Goal: Information Seeking & Learning: Learn about a topic

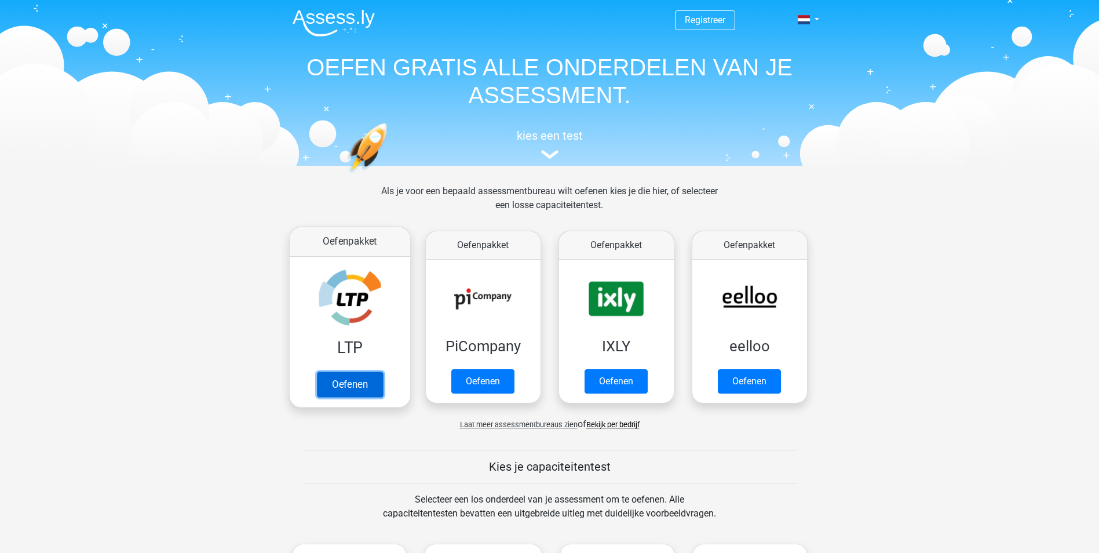
click at [342, 382] on link "Oefenen" at bounding box center [349, 383] width 66 height 25
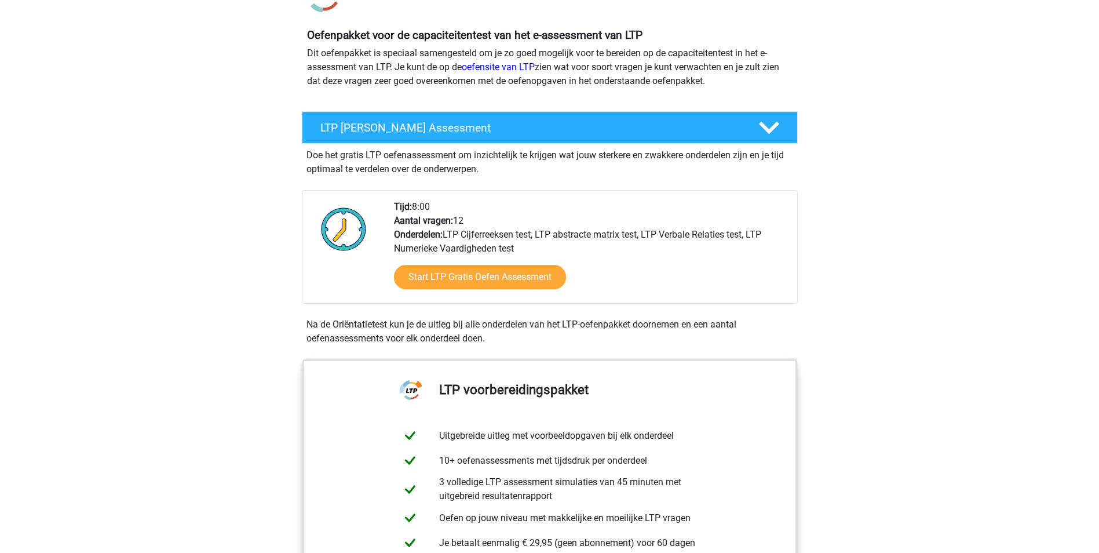
scroll to position [116, 0]
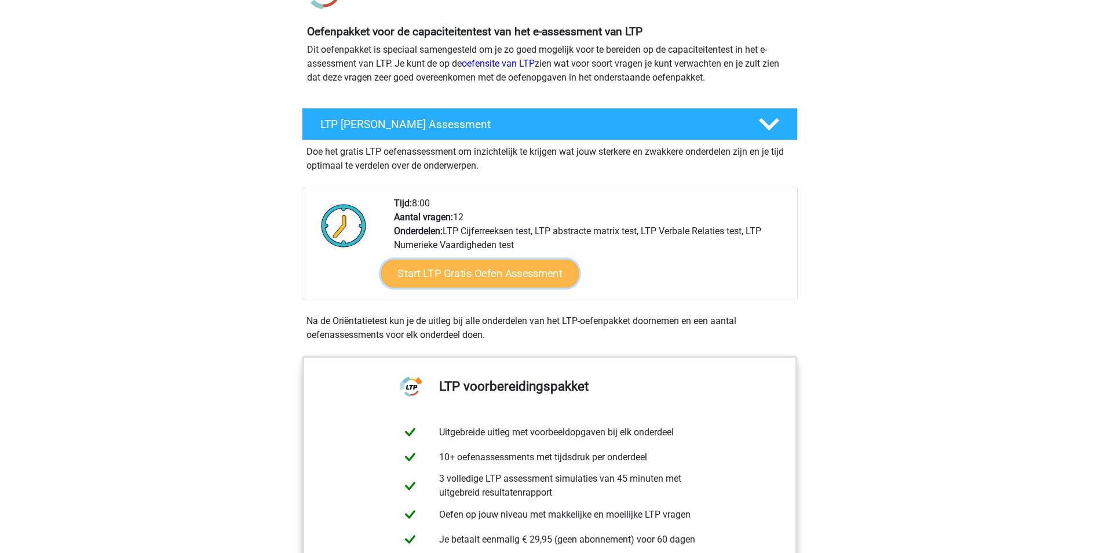
click at [492, 272] on link "Start LTP Gratis Oefen Assessment" at bounding box center [480, 274] width 198 height 28
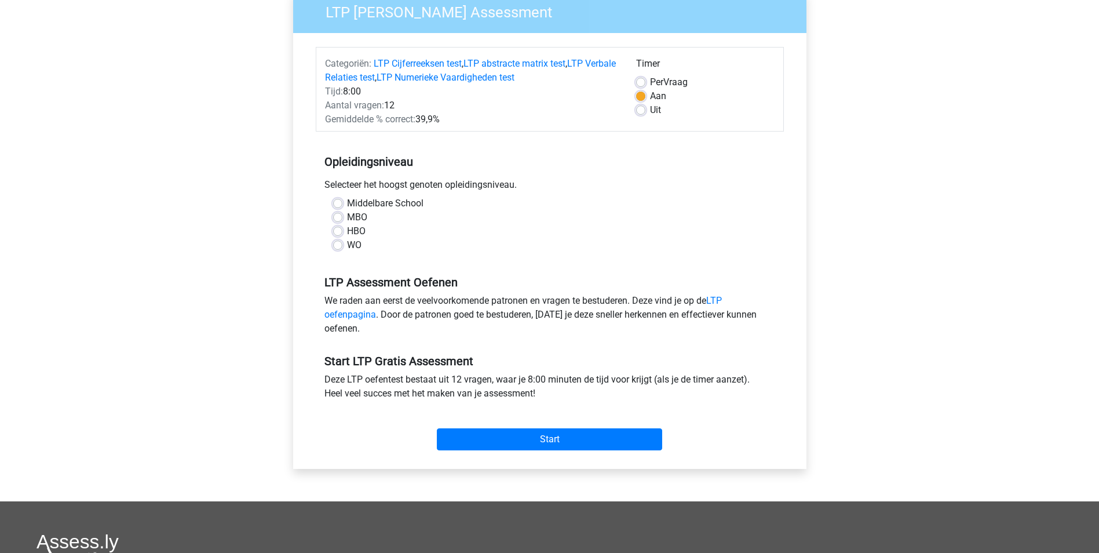
scroll to position [116, 0]
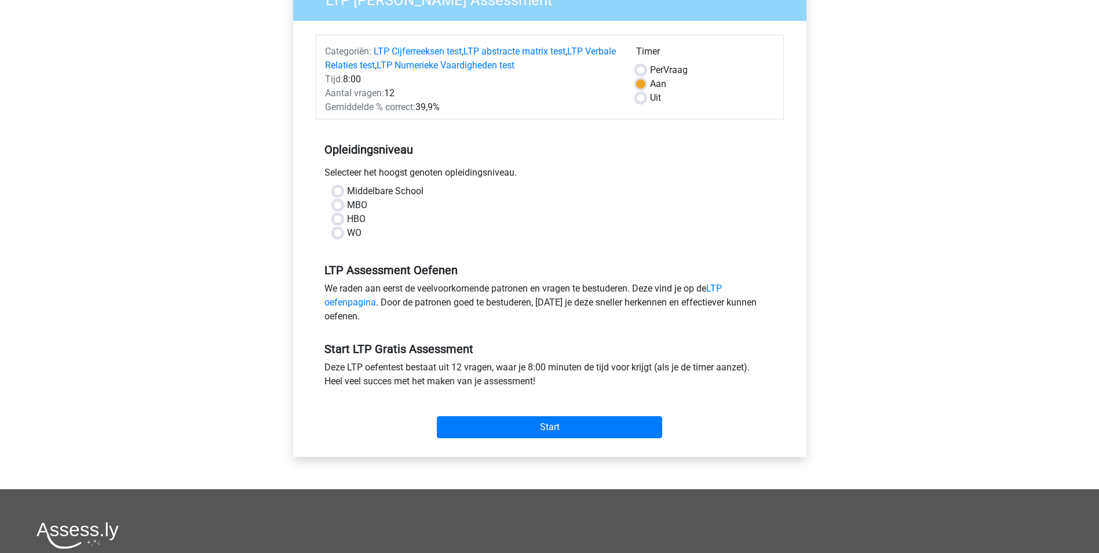
click at [347, 221] on label "HBO" at bounding box center [356, 219] width 19 height 14
click at [339, 221] on input "HBO" at bounding box center [337, 218] width 9 height 12
radio input "true"
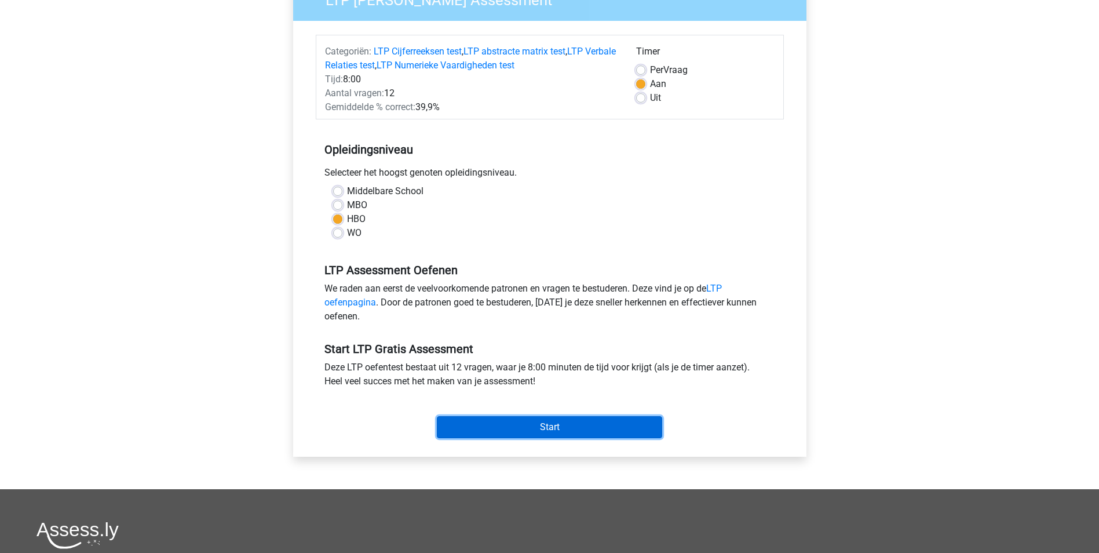
click at [523, 429] on input "Start" at bounding box center [549, 427] width 225 height 22
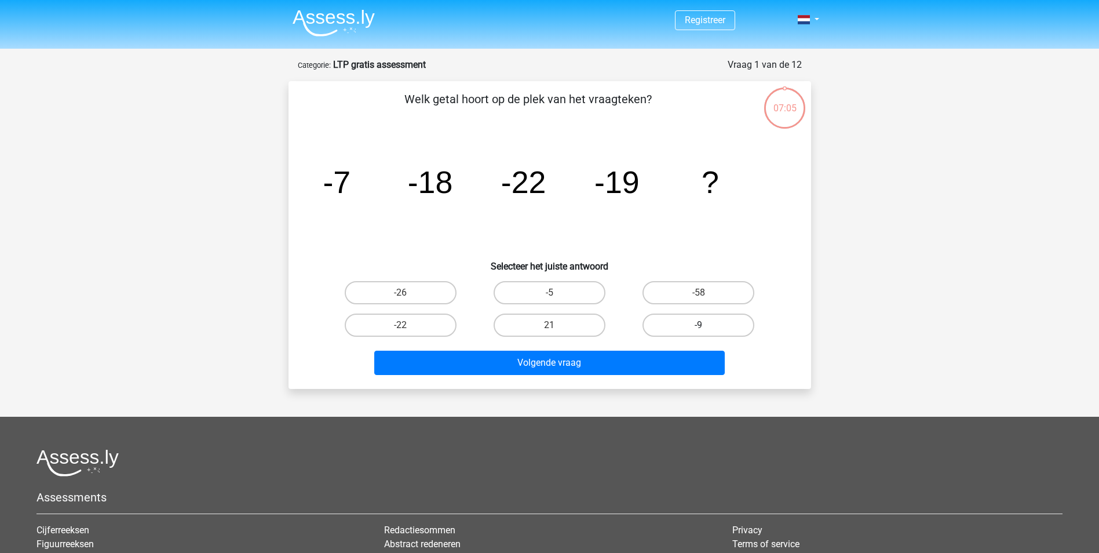
click at [722, 330] on label "-9" at bounding box center [699, 325] width 112 height 23
click at [706, 330] on input "-9" at bounding box center [703, 329] width 8 height 8
radio input "true"
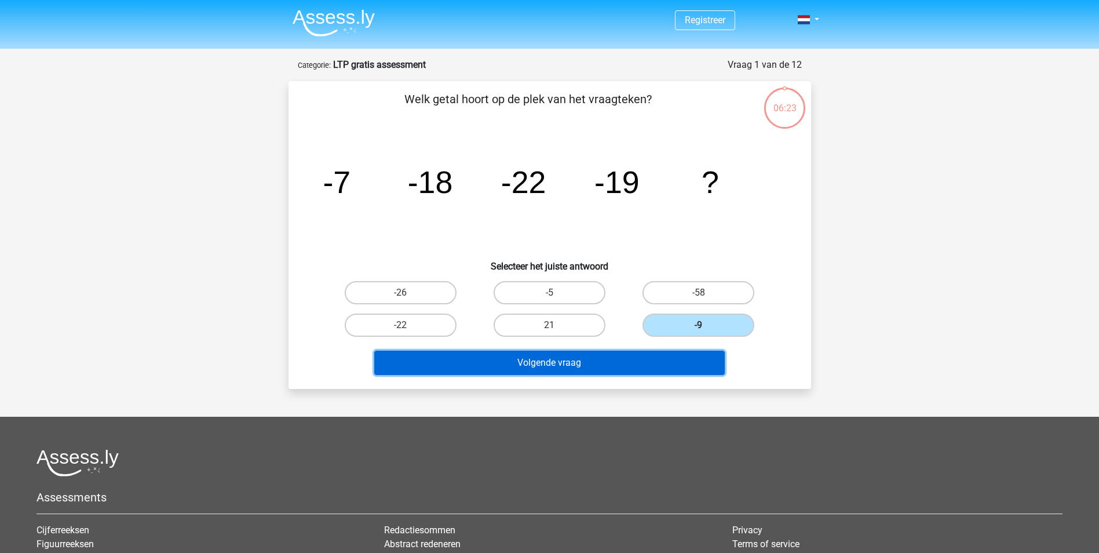
click at [625, 362] on button "Volgende vraag" at bounding box center [549, 363] width 351 height 24
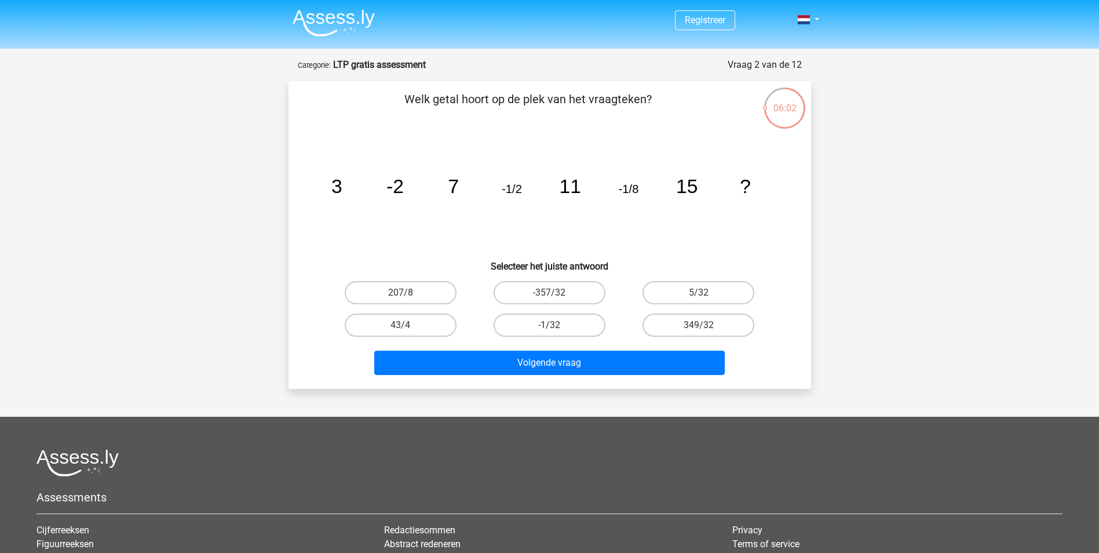
click at [550, 327] on input "-1/32" at bounding box center [553, 329] width 8 height 8
radio input "true"
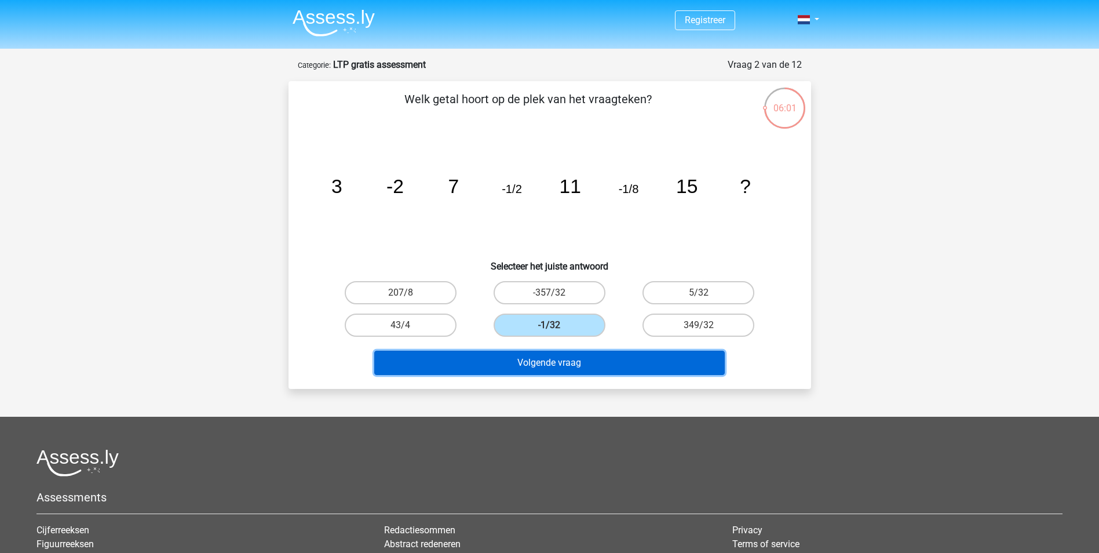
click at [614, 367] on button "Volgende vraag" at bounding box center [549, 363] width 351 height 24
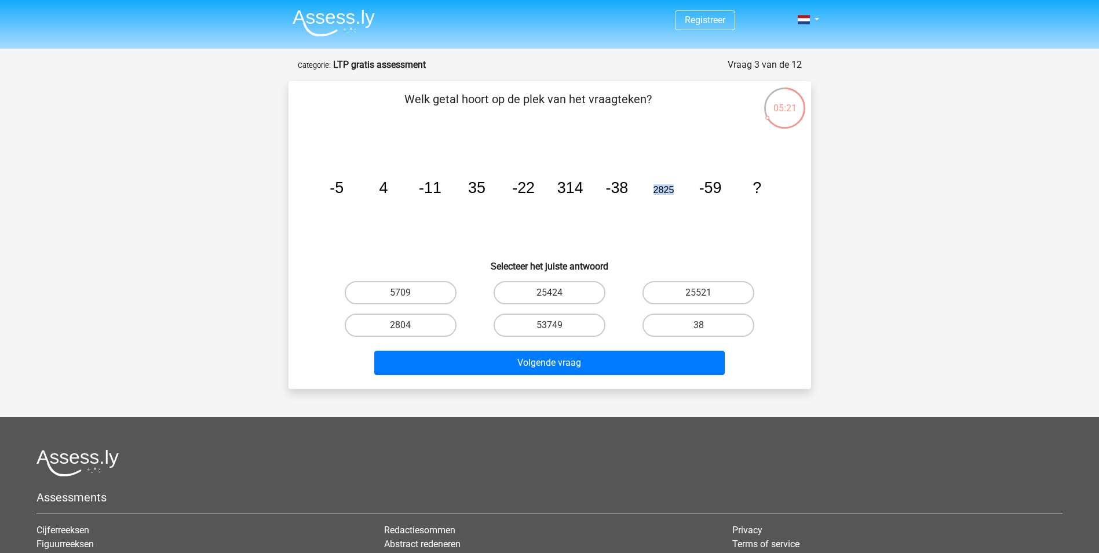
drag, startPoint x: 677, startPoint y: 188, endPoint x: 646, endPoint y: 191, distance: 30.8
click at [646, 191] on icon "image/svg+xml -5 4 -11 35 -22 314 -38 2825 -59 ?" at bounding box center [549, 192] width 467 height 117
drag, startPoint x: 646, startPoint y: 191, endPoint x: 610, endPoint y: 223, distance: 48.5
click at [610, 223] on icon "image/svg+xml -5 4 -11 35 -22 314 -38 2825 -59 ?" at bounding box center [549, 192] width 467 height 117
drag, startPoint x: 492, startPoint y: 187, endPoint x: 452, endPoint y: 180, distance: 40.5
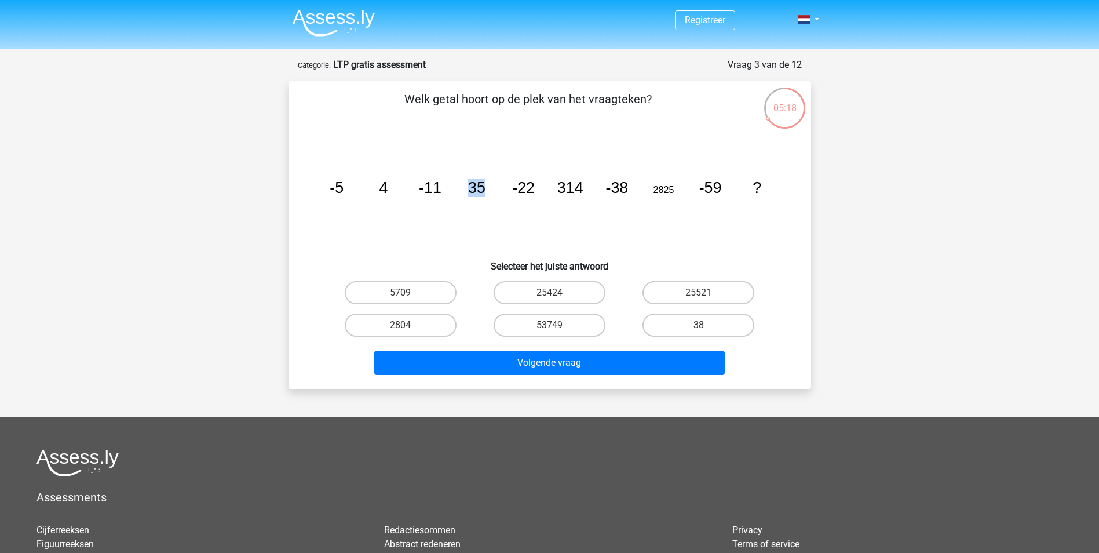
click at [452, 180] on icon "image/svg+xml -5 4 -11 35 -22 314 -38 2825 -59 ?" at bounding box center [549, 192] width 467 height 117
drag, startPoint x: 452, startPoint y: 180, endPoint x: 467, endPoint y: 207, distance: 30.9
click at [460, 207] on icon "image/svg+xml -5 4 -11 35 -22 314 -38 2825 -59 ?" at bounding box center [549, 192] width 467 height 117
drag, startPoint x: 396, startPoint y: 187, endPoint x: 366, endPoint y: 185, distance: 29.6
click at [366, 185] on icon "image/svg+xml -5 4 -11 35 -22 314 -38 2825 -59 ?" at bounding box center [549, 192] width 467 height 117
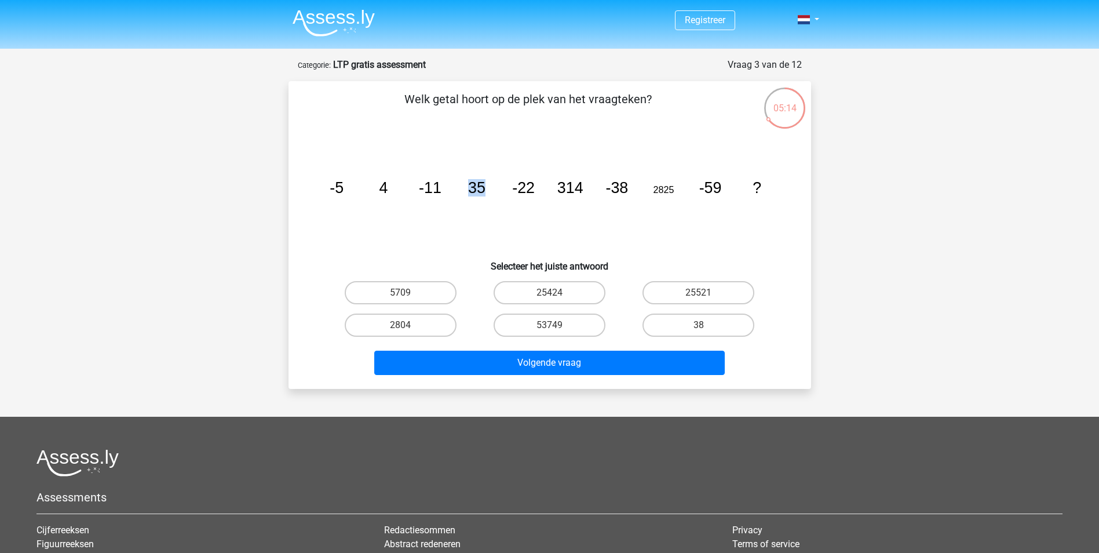
drag, startPoint x: 366, startPoint y: 185, endPoint x: 458, endPoint y: 183, distance: 92.2
click at [458, 183] on icon "image/svg+xml -5 4 -11 35 -22 314 -38 2825 -59 ?" at bounding box center [549, 192] width 467 height 117
drag, startPoint x: 458, startPoint y: 183, endPoint x: 548, endPoint y: 188, distance: 89.9
click at [548, 188] on icon "image/svg+xml -5 4 -11 35 -22 314 -38 2825 -59 ?" at bounding box center [549, 192] width 467 height 117
drag, startPoint x: 548, startPoint y: 188, endPoint x: 632, endPoint y: 185, distance: 83.5
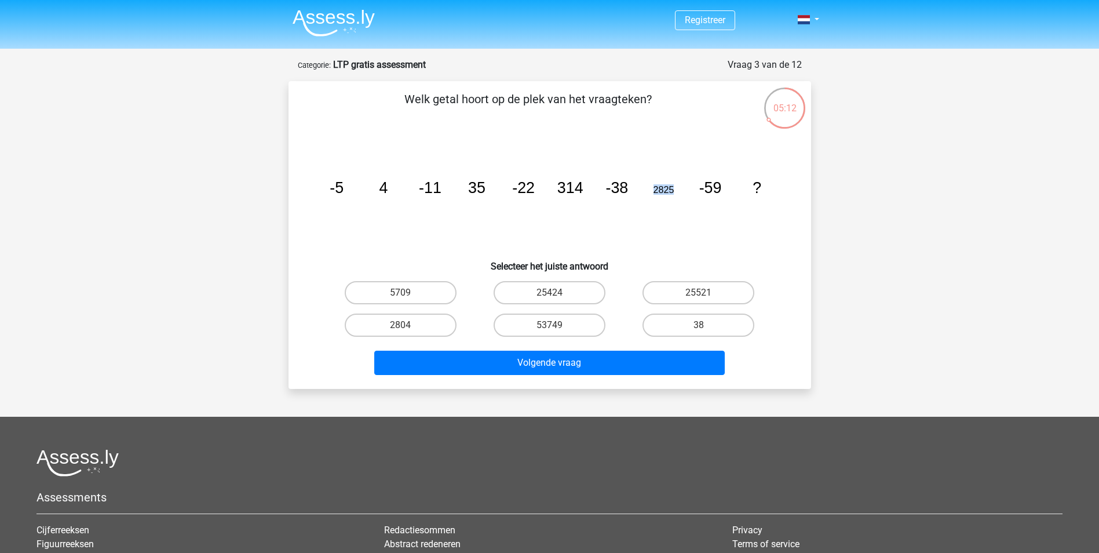
click at [632, 185] on icon "image/svg+xml -5 4 -11 35 -22 314 -38 2825 -59 ?" at bounding box center [549, 192] width 467 height 117
drag, startPoint x: 632, startPoint y: 185, endPoint x: 564, endPoint y: 221, distance: 76.5
click at [580, 220] on icon "image/svg+xml -5 4 -11 35 -22 314 -38 2825 -59 ?" at bounding box center [549, 192] width 467 height 117
click at [561, 322] on label "53749" at bounding box center [550, 325] width 112 height 23
click at [557, 325] on input "53749" at bounding box center [553, 329] width 8 height 8
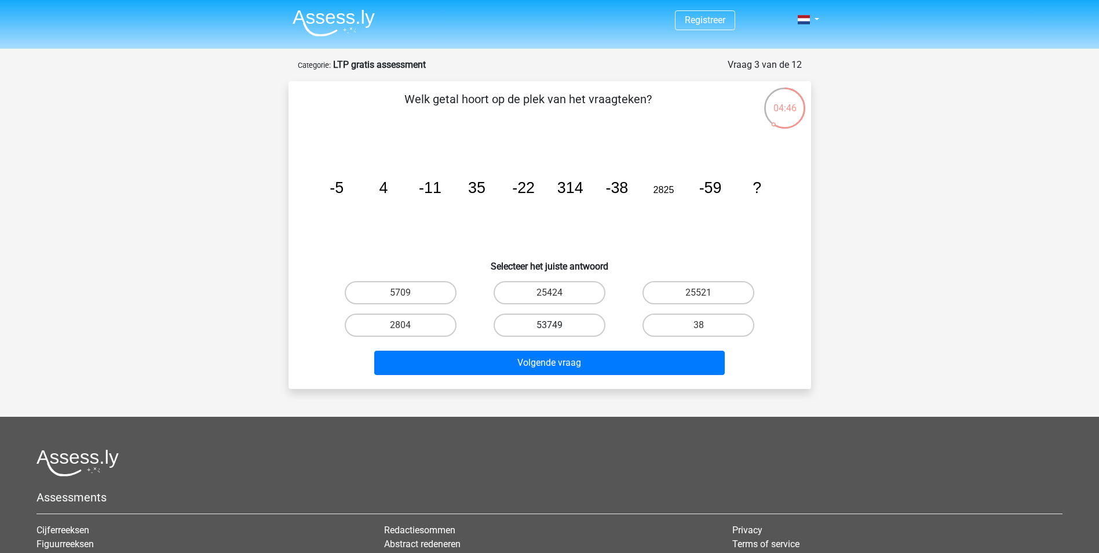
radio input "true"
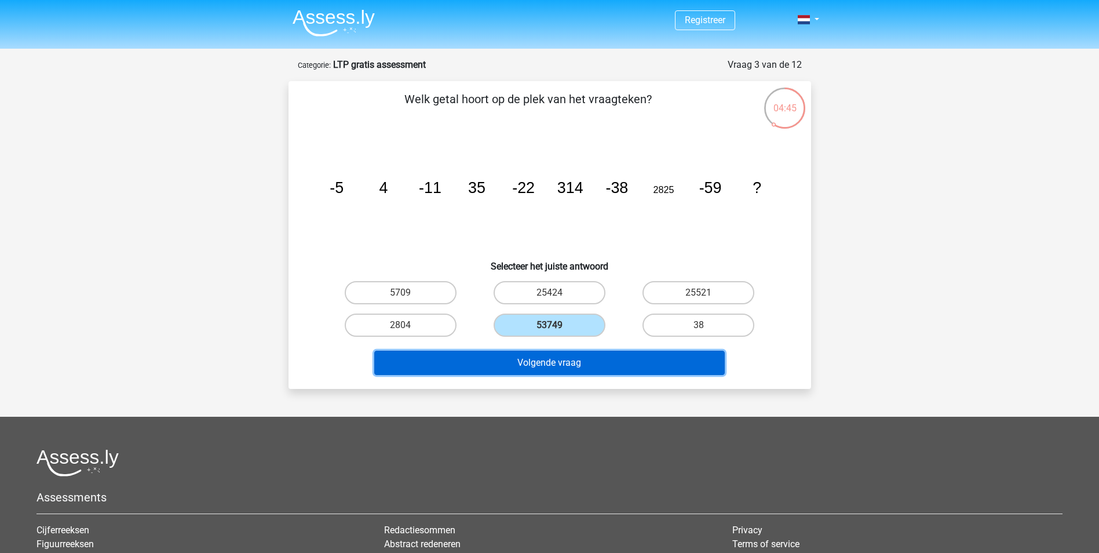
click at [585, 359] on button "Volgende vraag" at bounding box center [549, 363] width 351 height 24
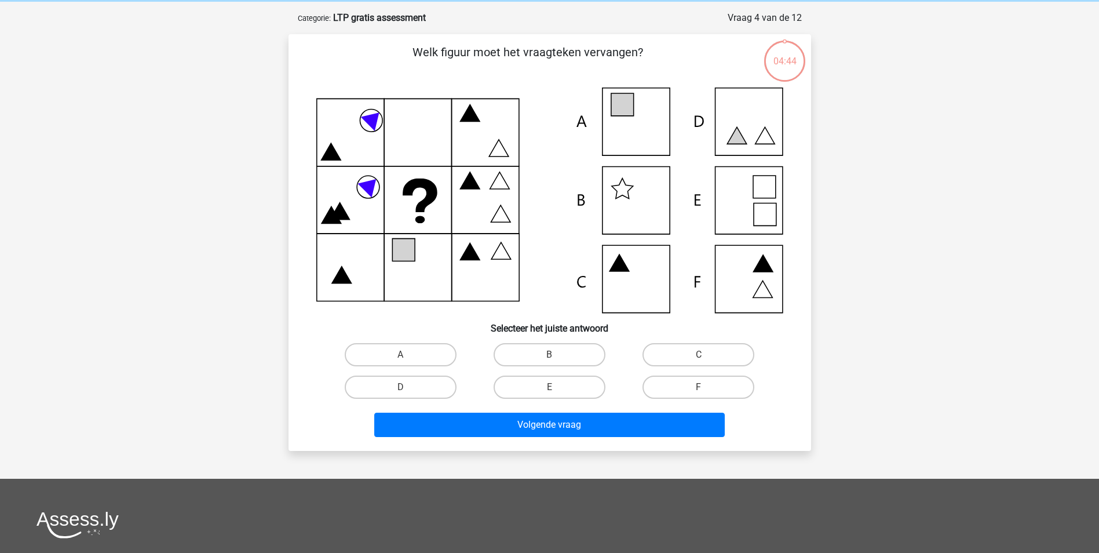
scroll to position [58, 0]
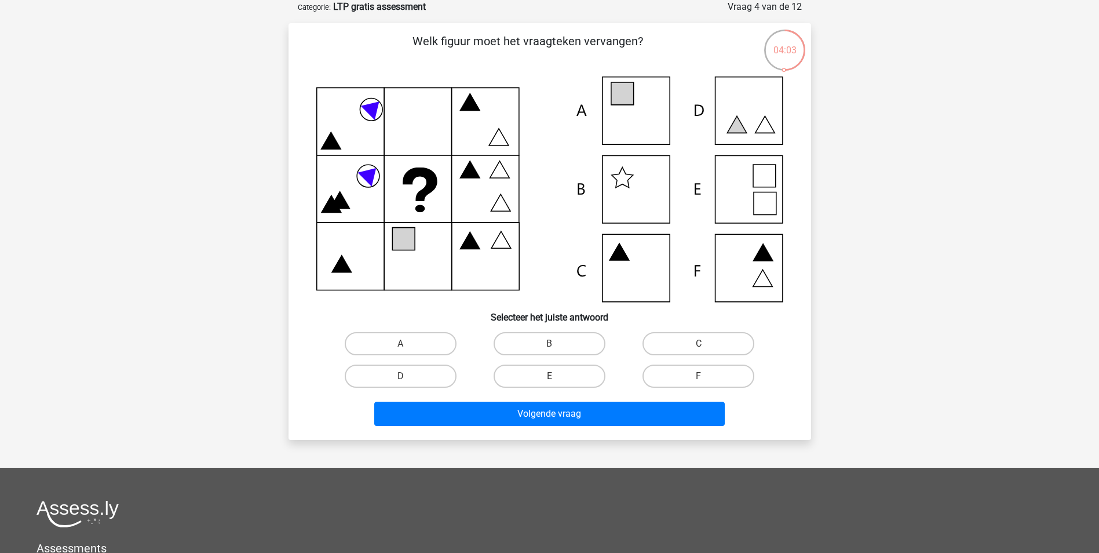
click at [642, 110] on icon at bounding box center [549, 188] width 467 height 225
drag, startPoint x: 762, startPoint y: 197, endPoint x: 739, endPoint y: 205, distance: 24.0
click at [763, 197] on icon at bounding box center [765, 203] width 23 height 23
click at [585, 370] on label "E" at bounding box center [550, 376] width 112 height 23
click at [557, 376] on input "E" at bounding box center [553, 380] width 8 height 8
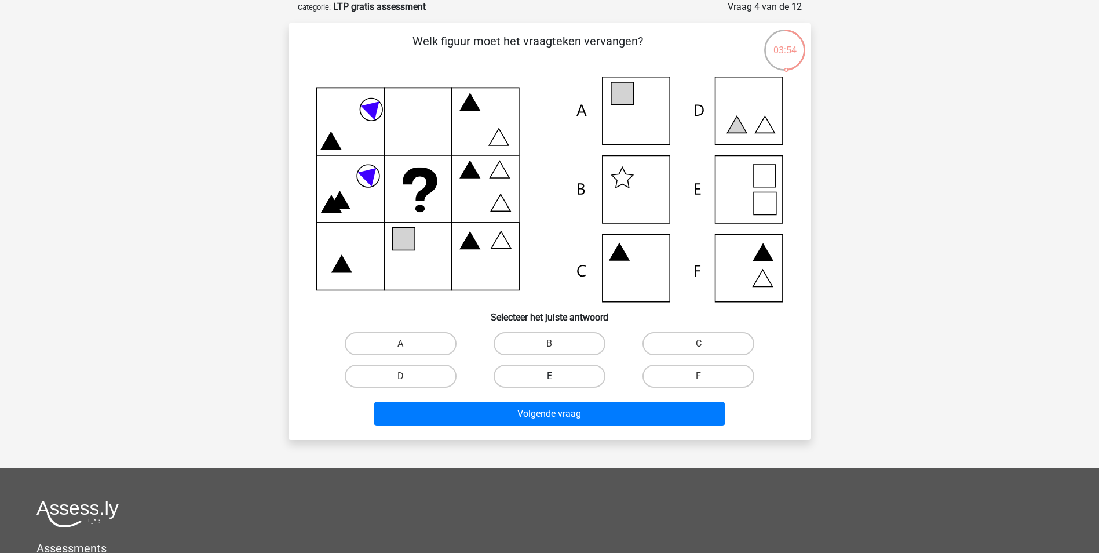
radio input "true"
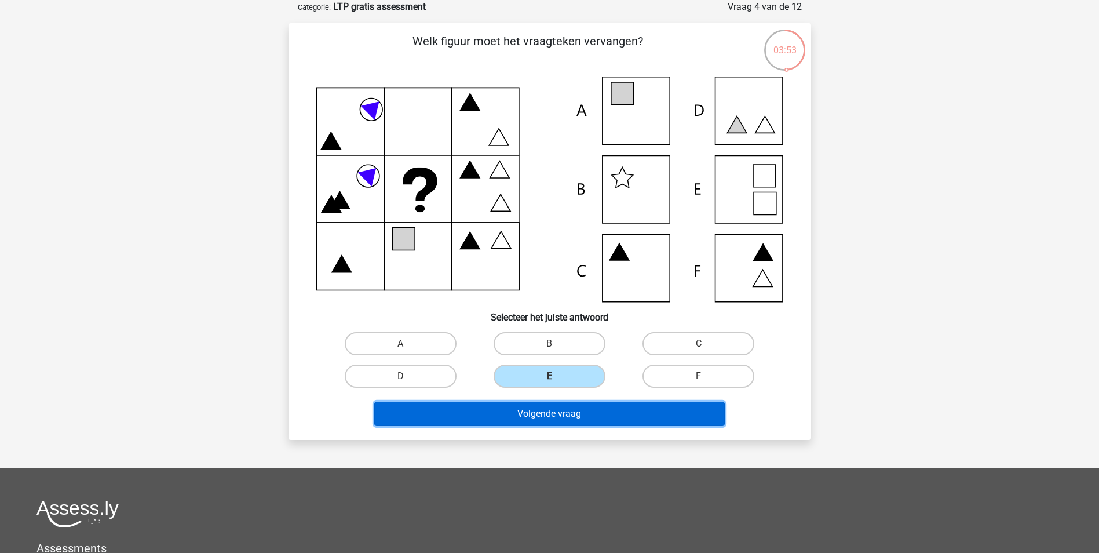
click at [620, 413] on button "Volgende vraag" at bounding box center [549, 414] width 351 height 24
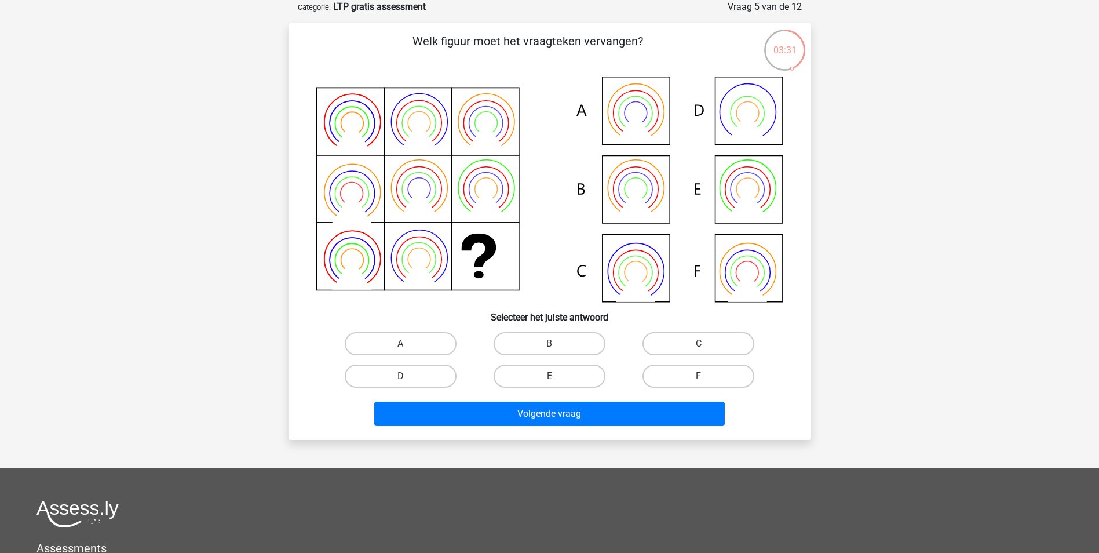
click at [551, 349] on input "B" at bounding box center [553, 348] width 8 height 8
radio input "true"
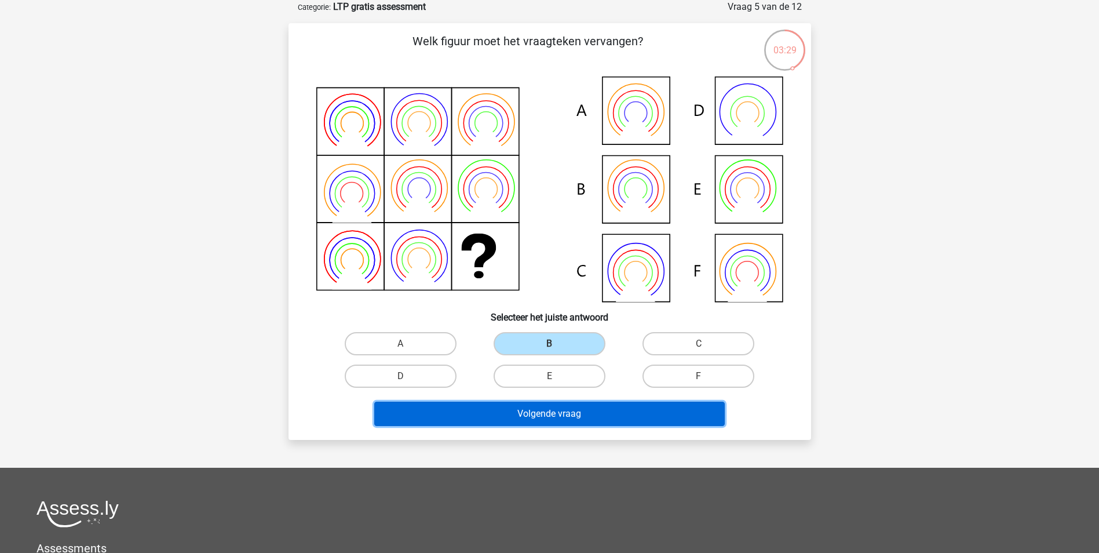
click at [642, 418] on button "Volgende vraag" at bounding box center [549, 414] width 351 height 24
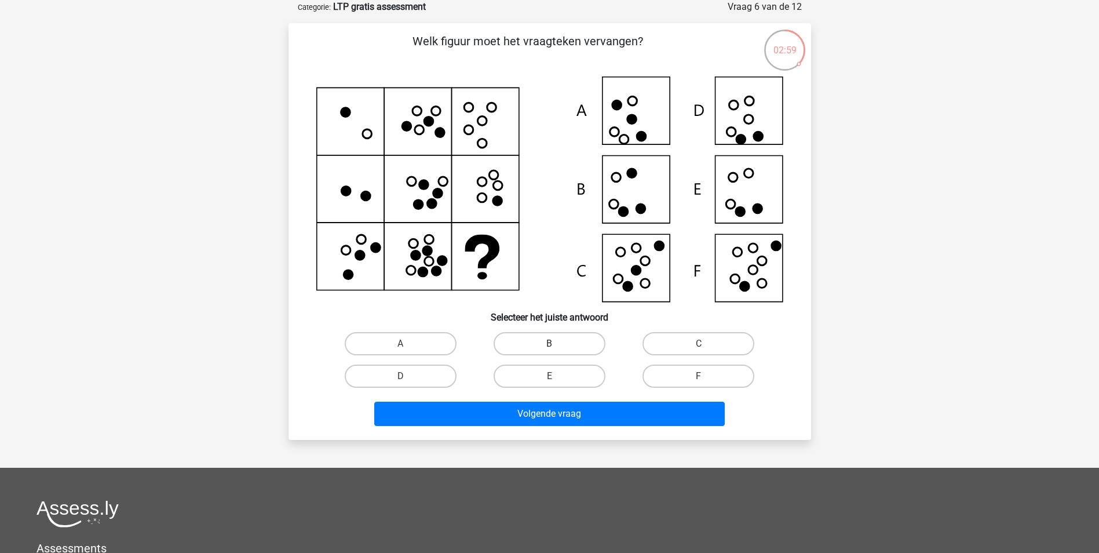
click at [548, 342] on label "B" at bounding box center [550, 343] width 112 height 23
click at [549, 344] on input "B" at bounding box center [553, 348] width 8 height 8
radio input "true"
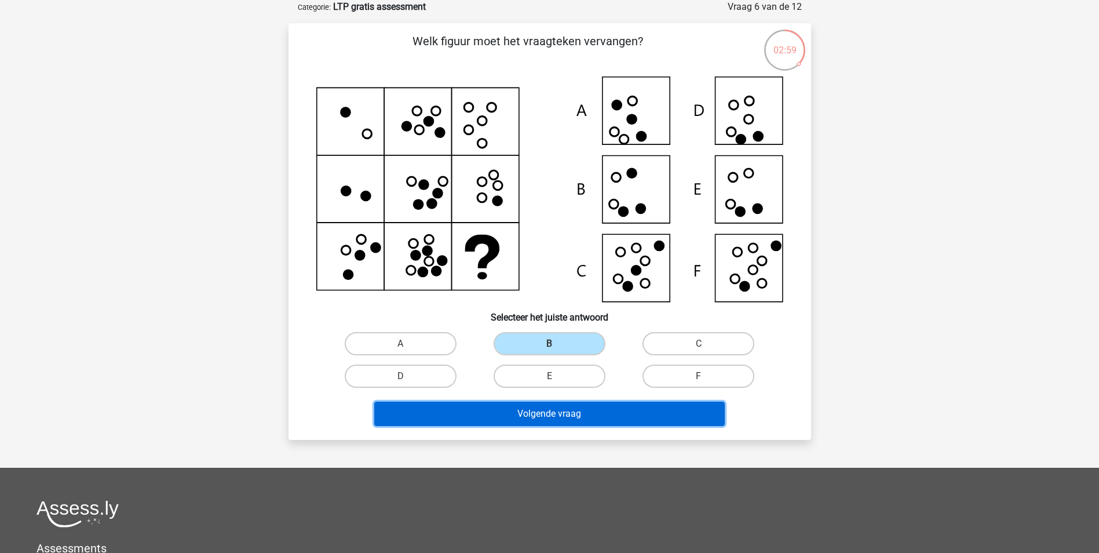
click at [593, 415] on button "Volgende vraag" at bounding box center [549, 414] width 351 height 24
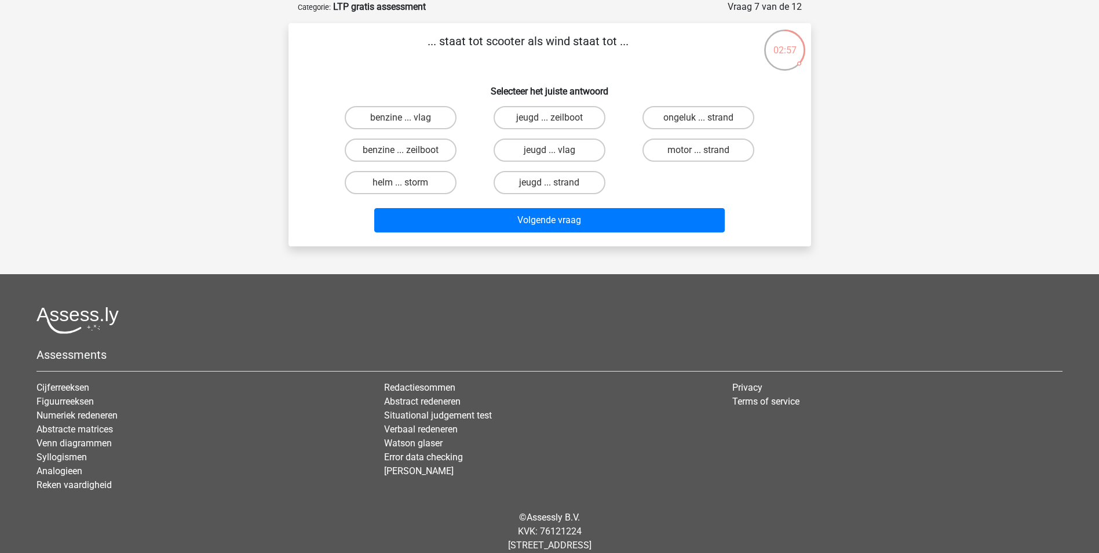
scroll to position [0, 0]
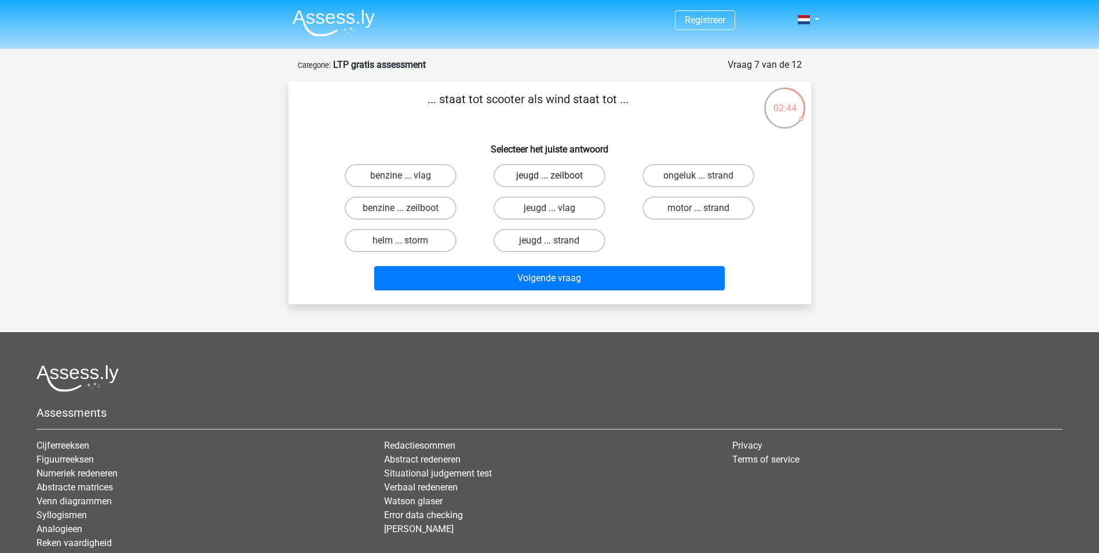
click at [560, 173] on label "jeugd ... zeilboot" at bounding box center [550, 175] width 112 height 23
click at [557, 176] on input "jeugd ... zeilboot" at bounding box center [553, 180] width 8 height 8
radio input "true"
click at [407, 177] on input "benzine ... vlag" at bounding box center [404, 180] width 8 height 8
radio input "true"
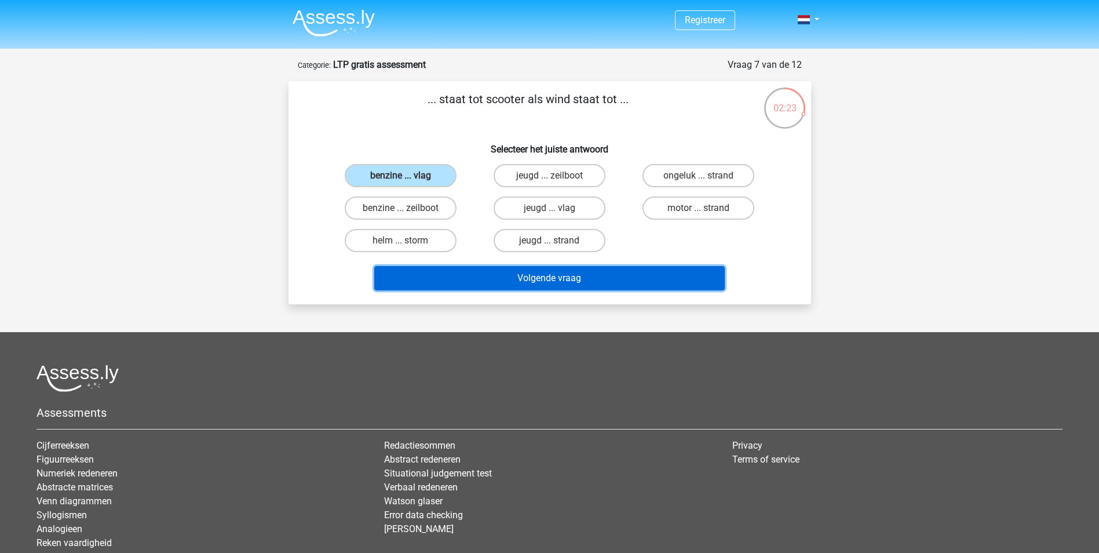
click at [586, 280] on button "Volgende vraag" at bounding box center [549, 278] width 351 height 24
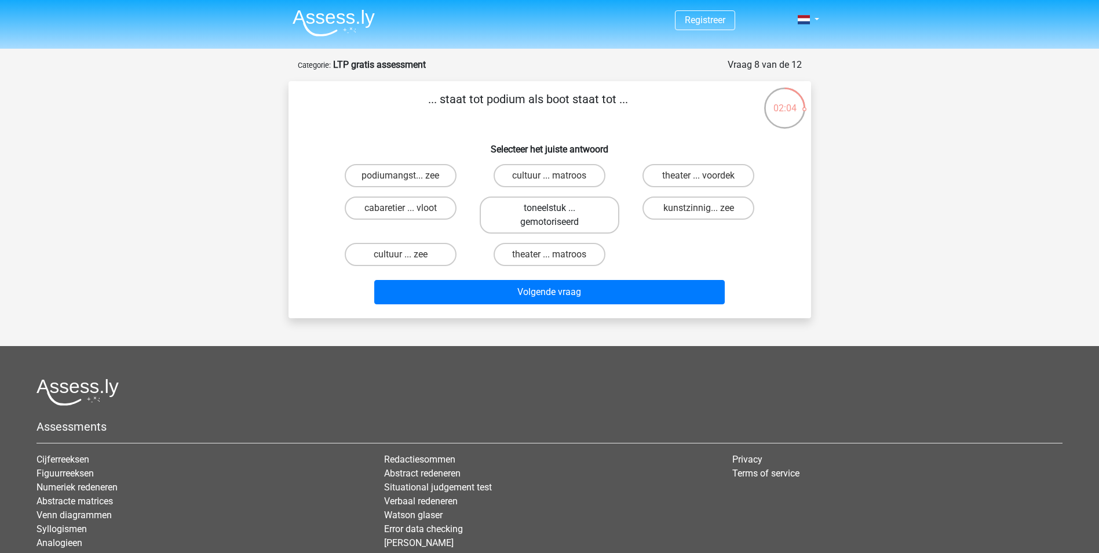
click at [563, 218] on label "toneelstuk ... gemotoriseerd" at bounding box center [550, 214] width 140 height 37
click at [557, 216] on input "toneelstuk ... gemotoriseerd" at bounding box center [553, 212] width 8 height 8
radio input "true"
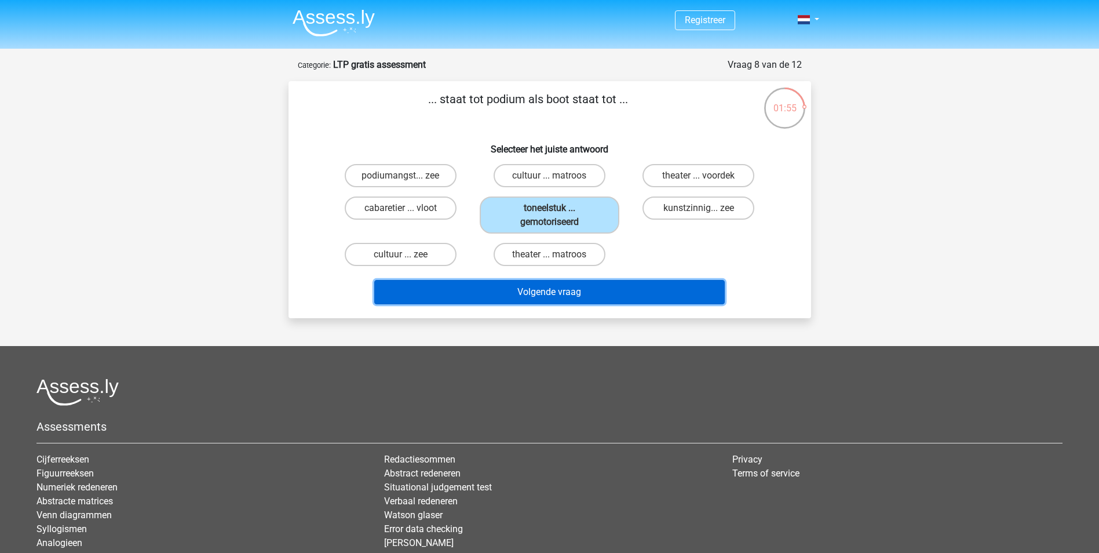
click at [600, 294] on button "Volgende vraag" at bounding box center [549, 292] width 351 height 24
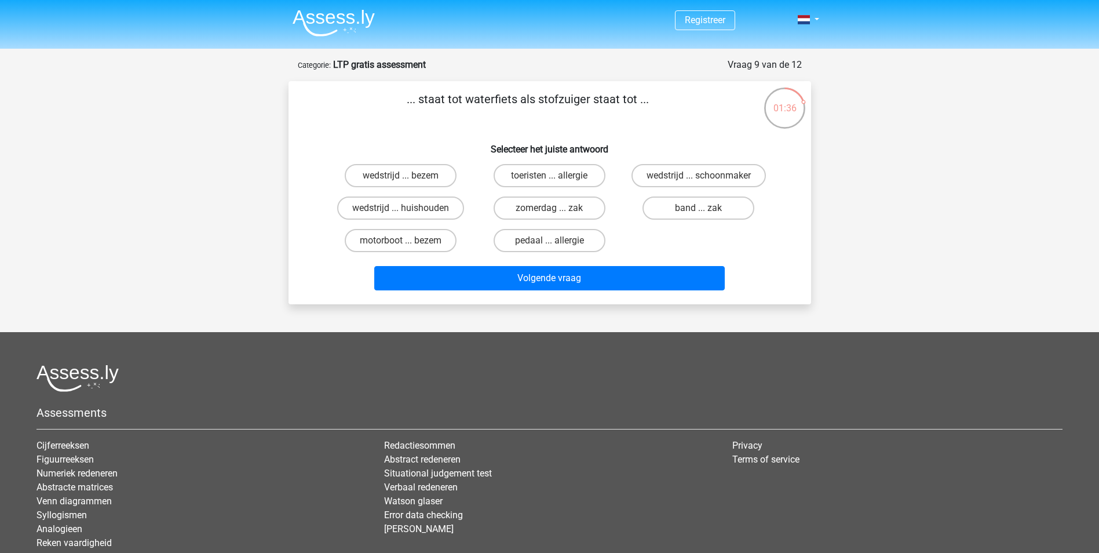
click at [702, 211] on input "band ... zak" at bounding box center [703, 212] width 8 height 8
radio input "true"
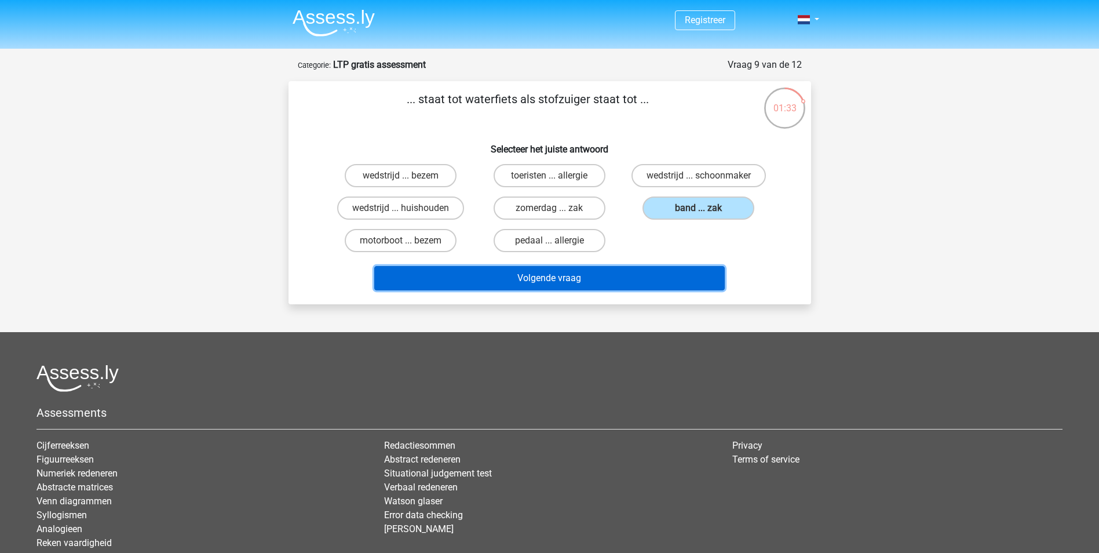
click at [632, 282] on button "Volgende vraag" at bounding box center [549, 278] width 351 height 24
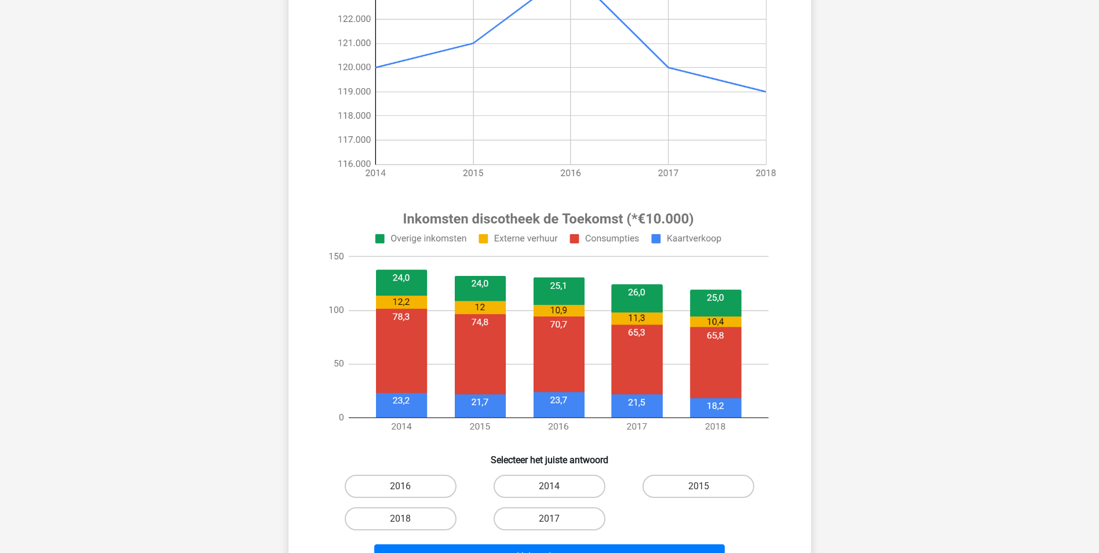
scroll to position [116, 0]
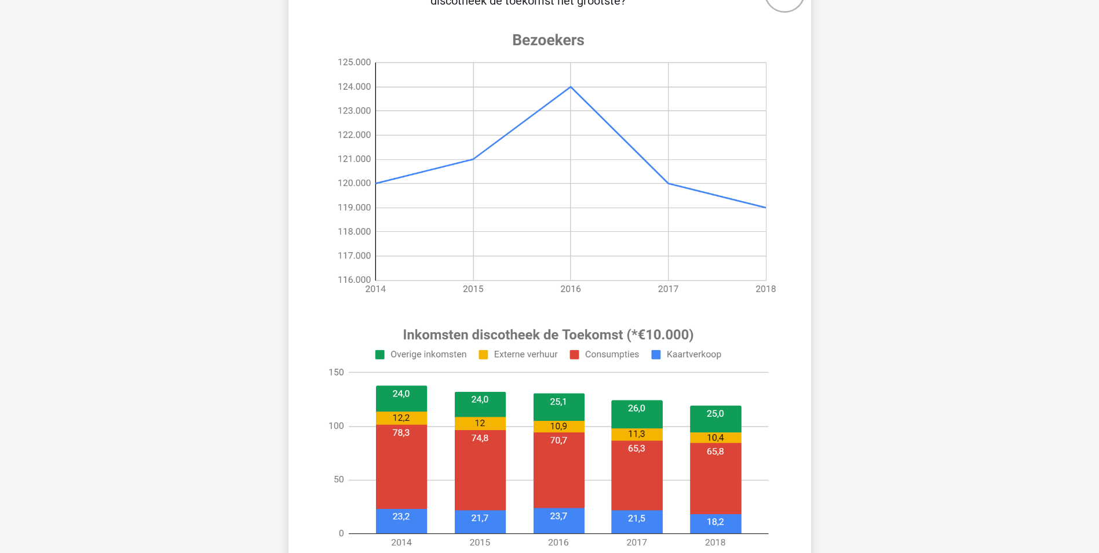
drag, startPoint x: 516, startPoint y: 151, endPoint x: 516, endPoint y: 166, distance: 14.5
click at [516, 166] on image at bounding box center [548, 164] width 464 height 290
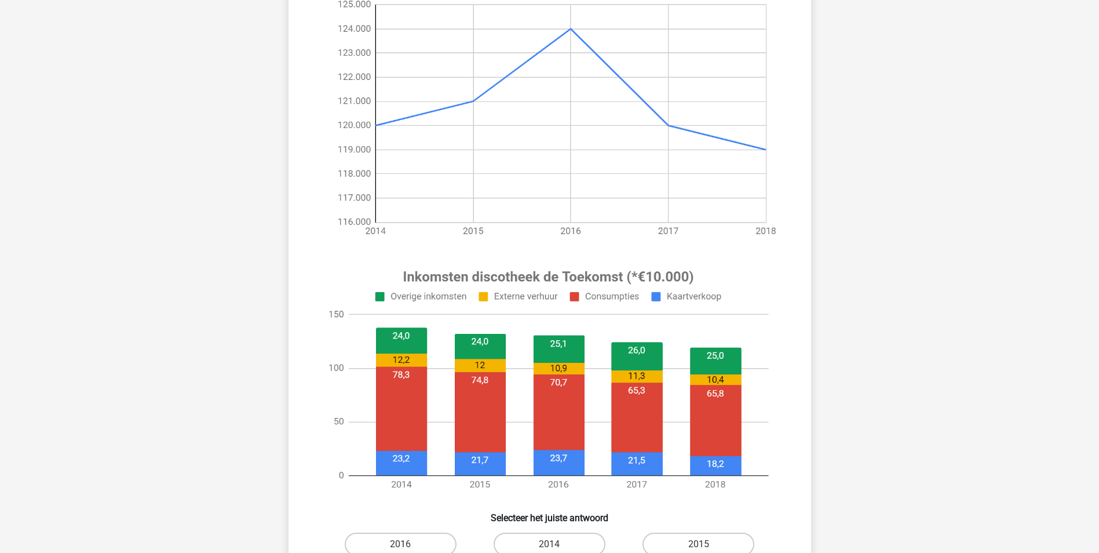
scroll to position [232, 0]
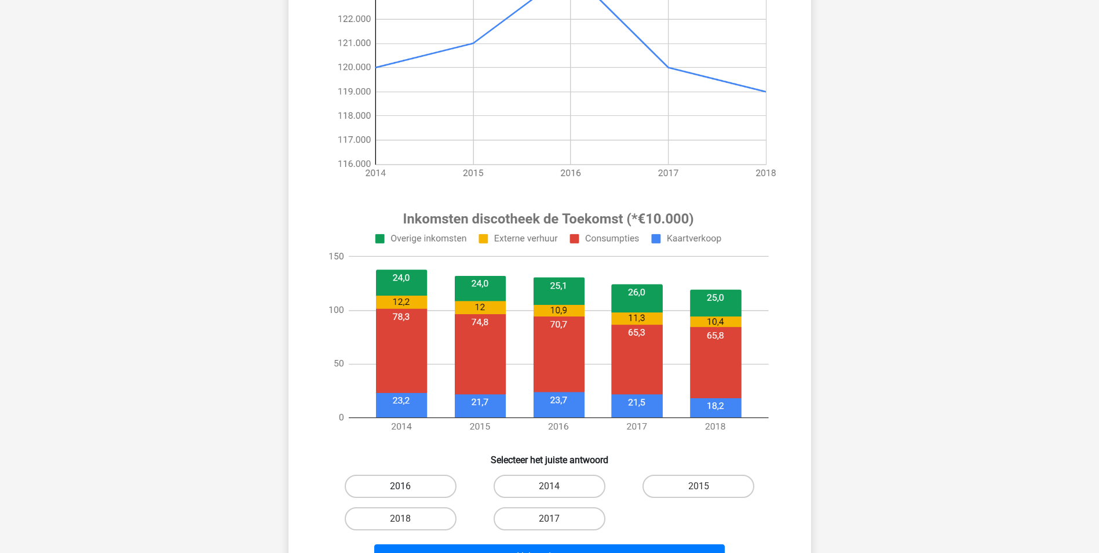
click at [443, 482] on label "2016" at bounding box center [401, 486] width 112 height 23
click at [408, 486] on input "2016" at bounding box center [404, 490] width 8 height 8
radio input "true"
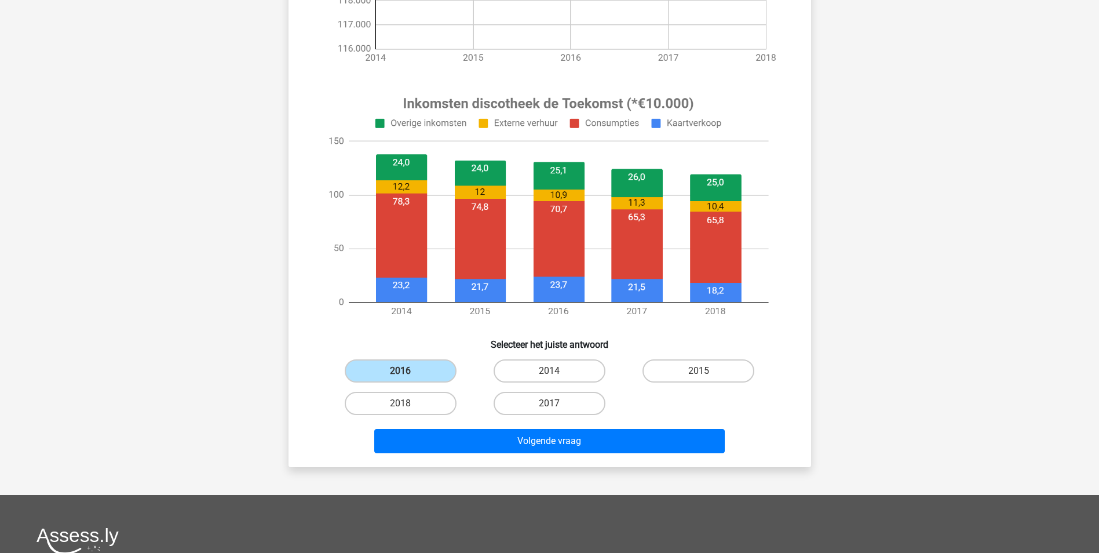
scroll to position [348, 0]
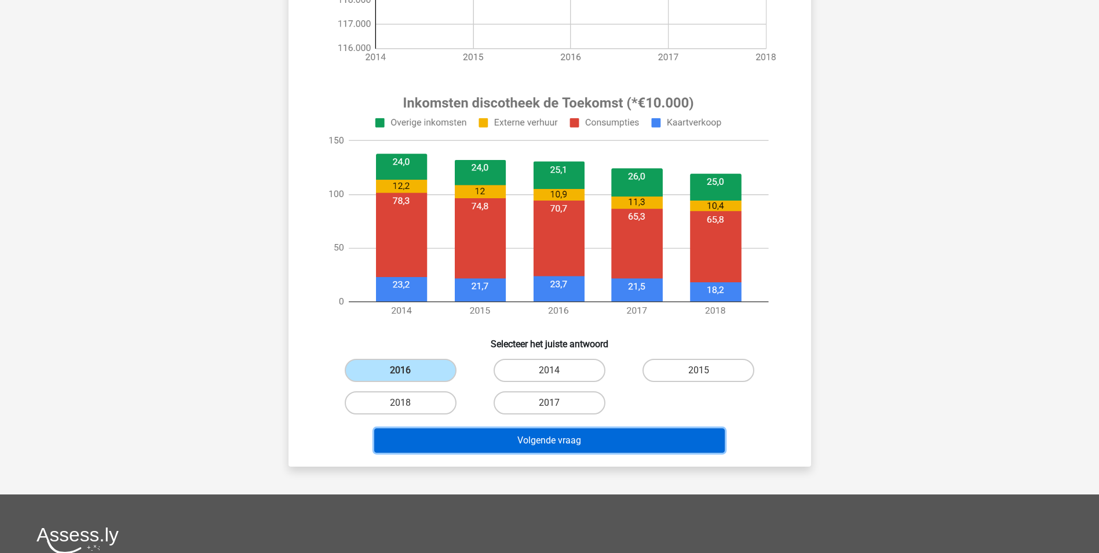
click at [595, 443] on button "Volgende vraag" at bounding box center [549, 440] width 351 height 24
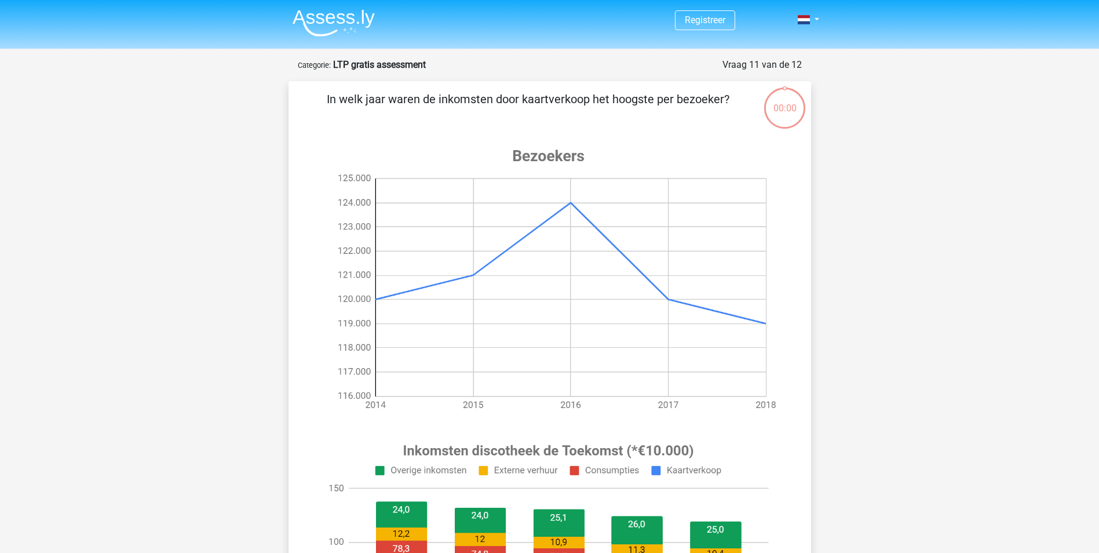
scroll to position [348, 0]
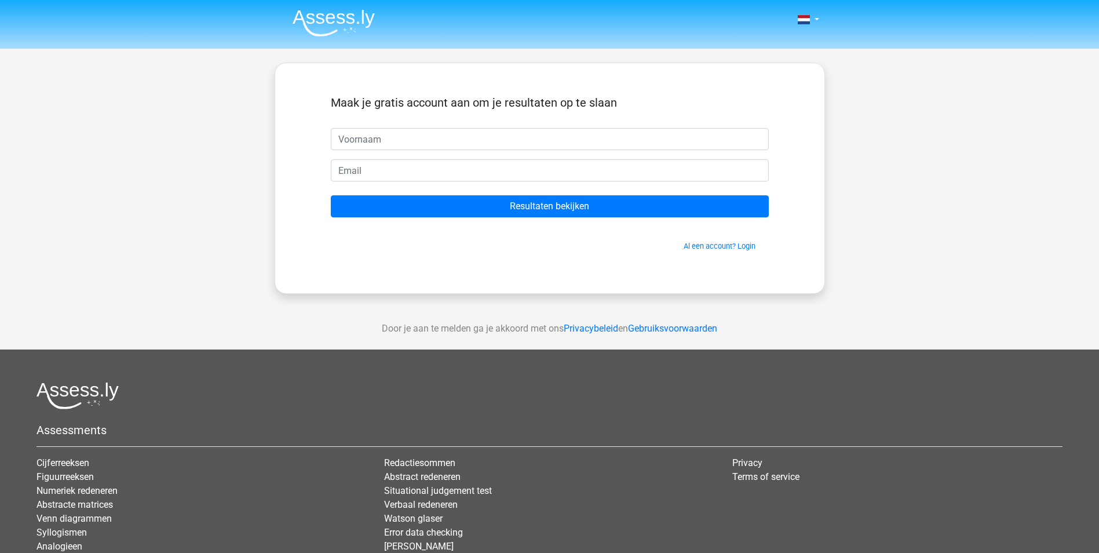
click at [436, 142] on input "text" at bounding box center [550, 139] width 438 height 22
type input "maikel"
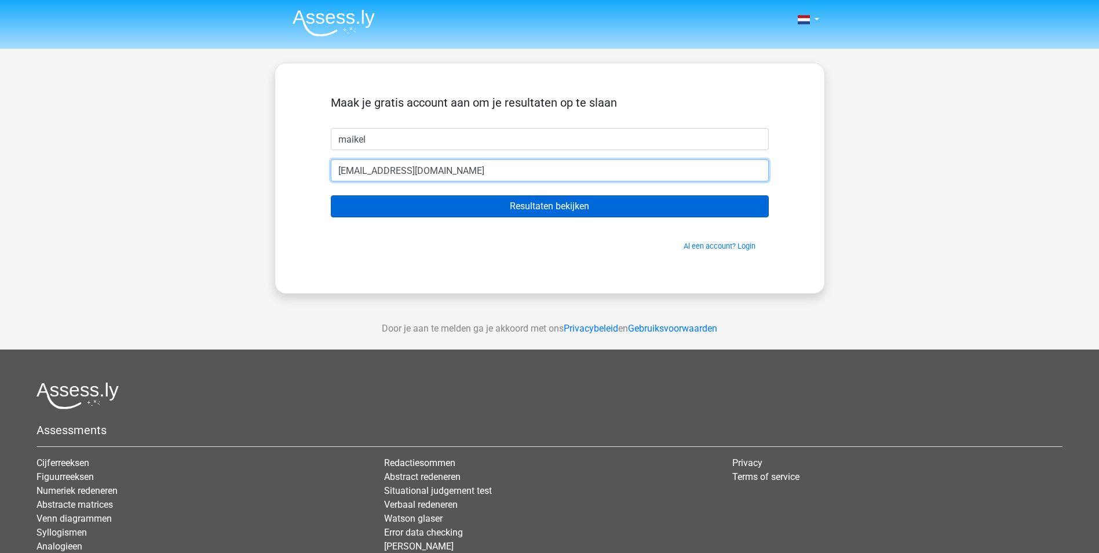
type input "maikel.degooijer@ofi.com"
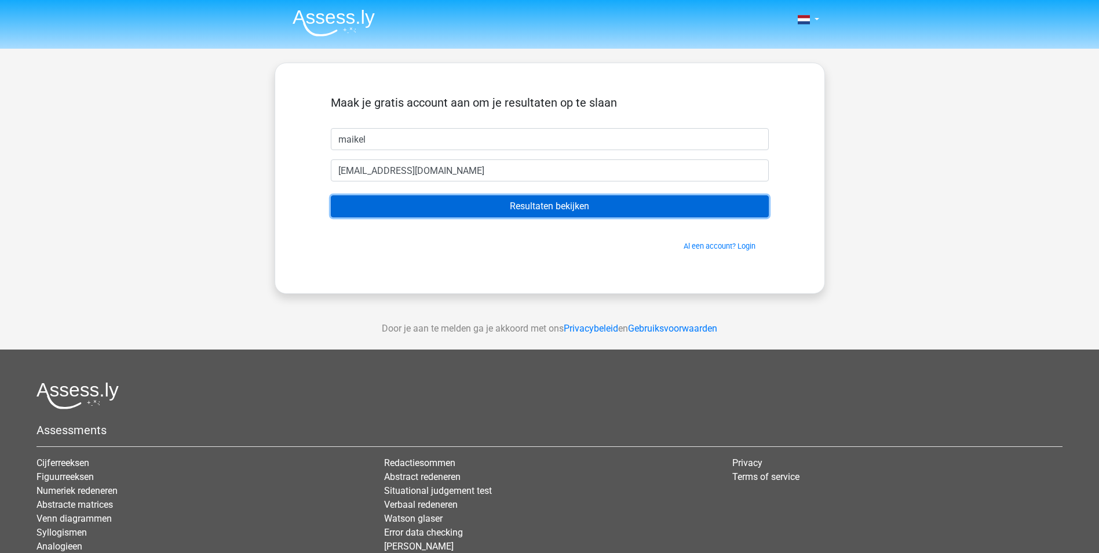
click at [593, 211] on input "Resultaten bekijken" at bounding box center [550, 206] width 438 height 22
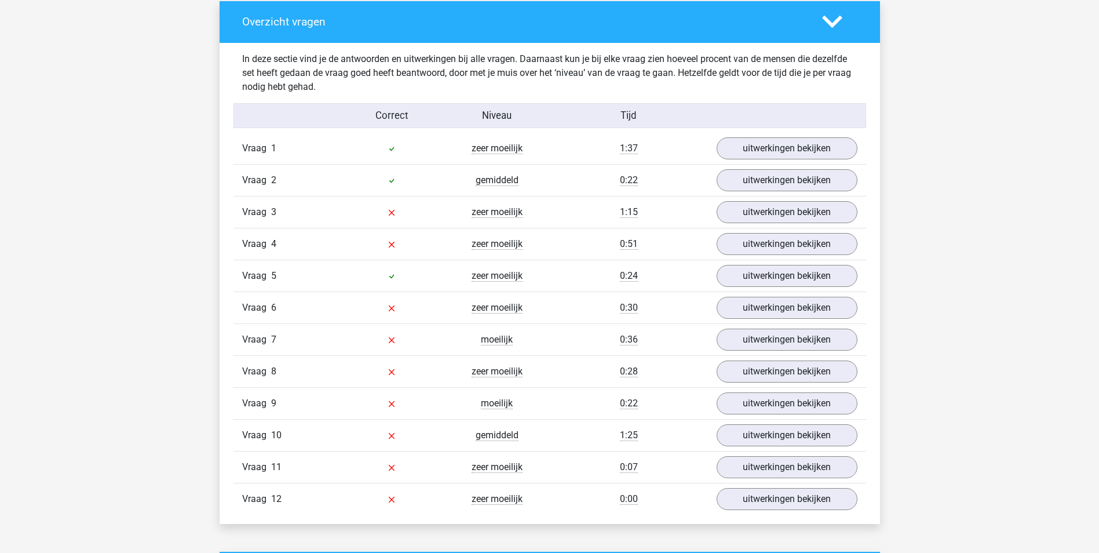
scroll to position [1217, 0]
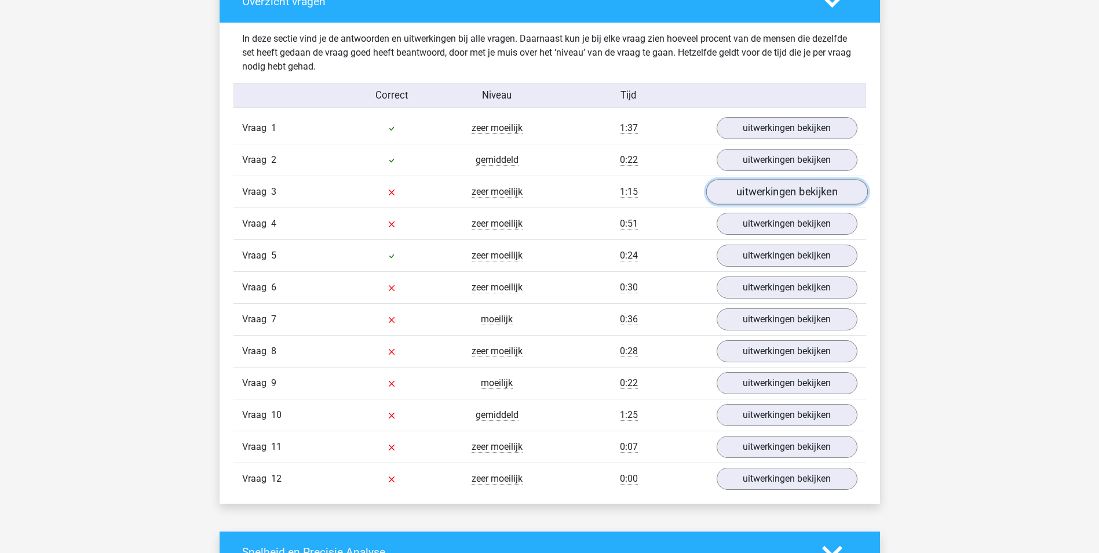
click at [768, 189] on link "uitwerkingen bekijken" at bounding box center [787, 191] width 162 height 25
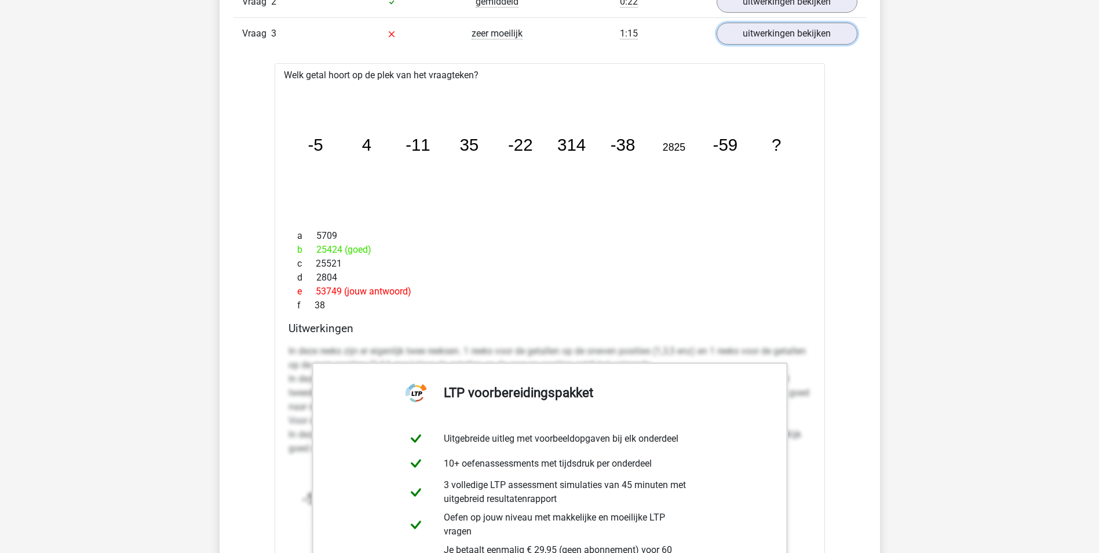
scroll to position [1391, 0]
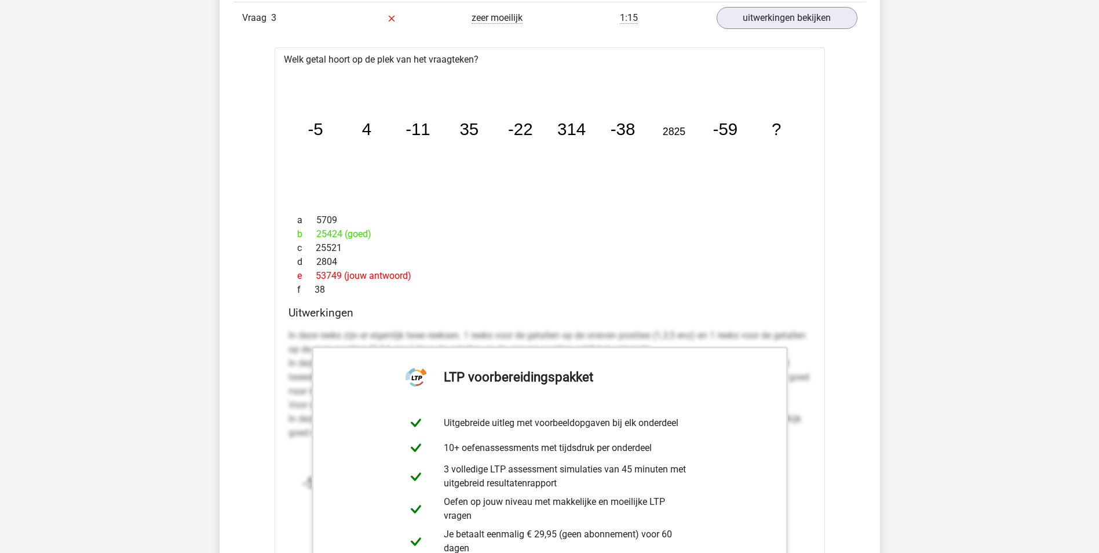
drag, startPoint x: 410, startPoint y: 274, endPoint x: 304, endPoint y: 274, distance: 105.5
click at [304, 274] on div "e 53749 (jouw antwoord)" at bounding box center [550, 276] width 523 height 14
copy div "53749 (jouw antwoord"
click at [518, 274] on div "e 53749 (jouw antwoord)" at bounding box center [550, 276] width 523 height 14
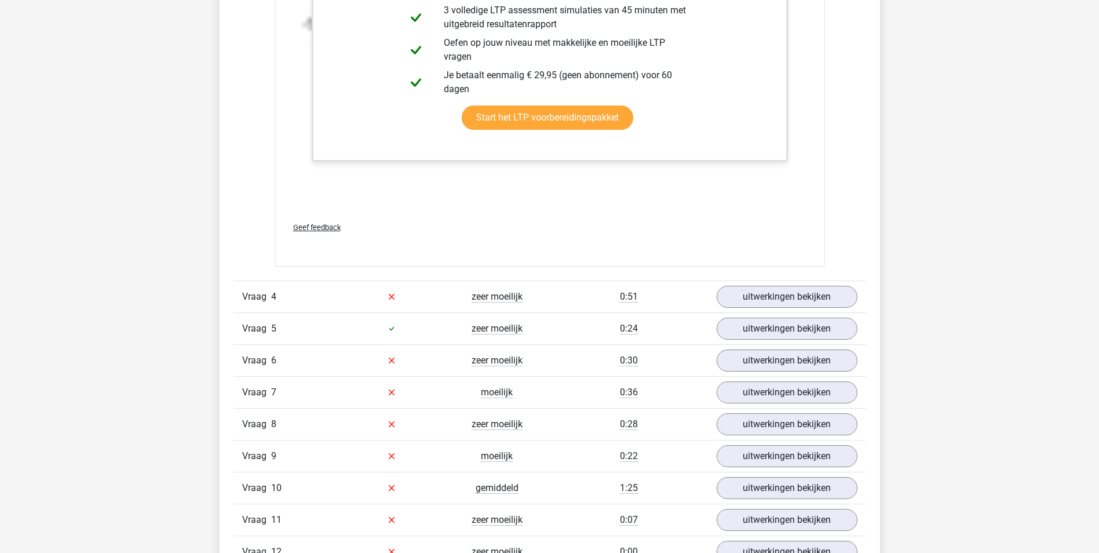
scroll to position [1739, 0]
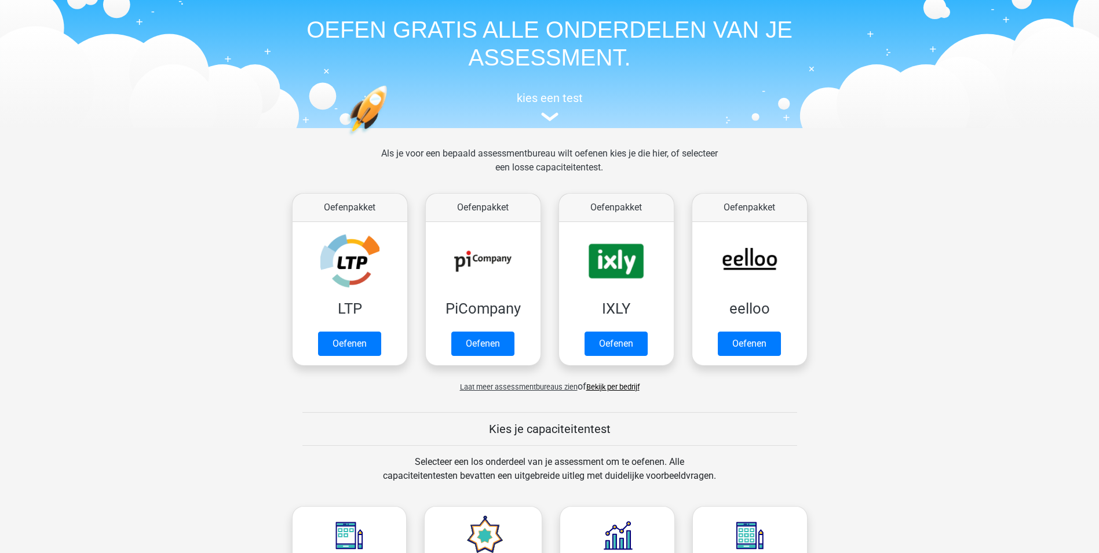
scroll to position [58, 0]
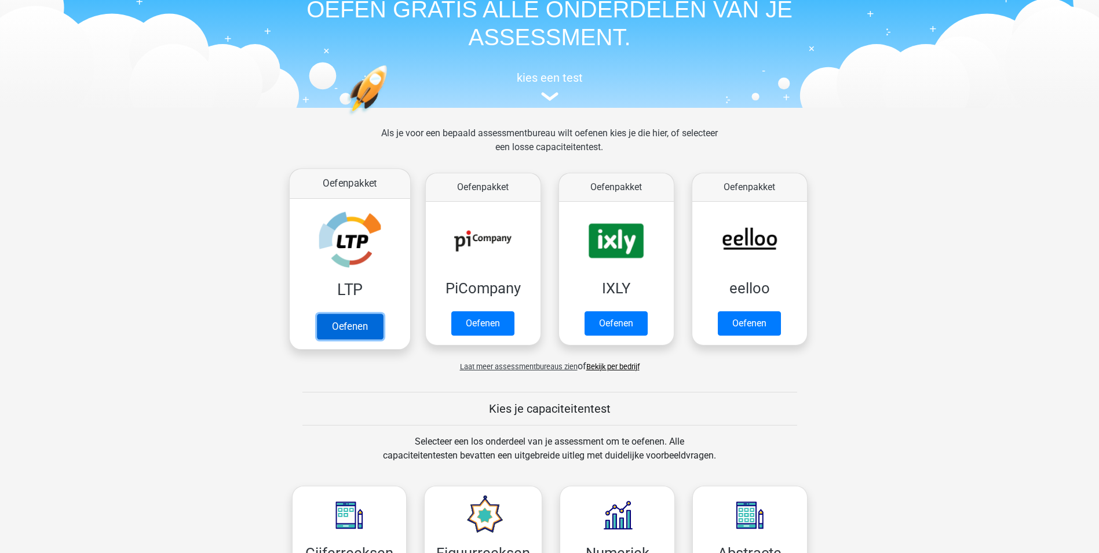
click at [349, 327] on link "Oefenen" at bounding box center [349, 326] width 66 height 25
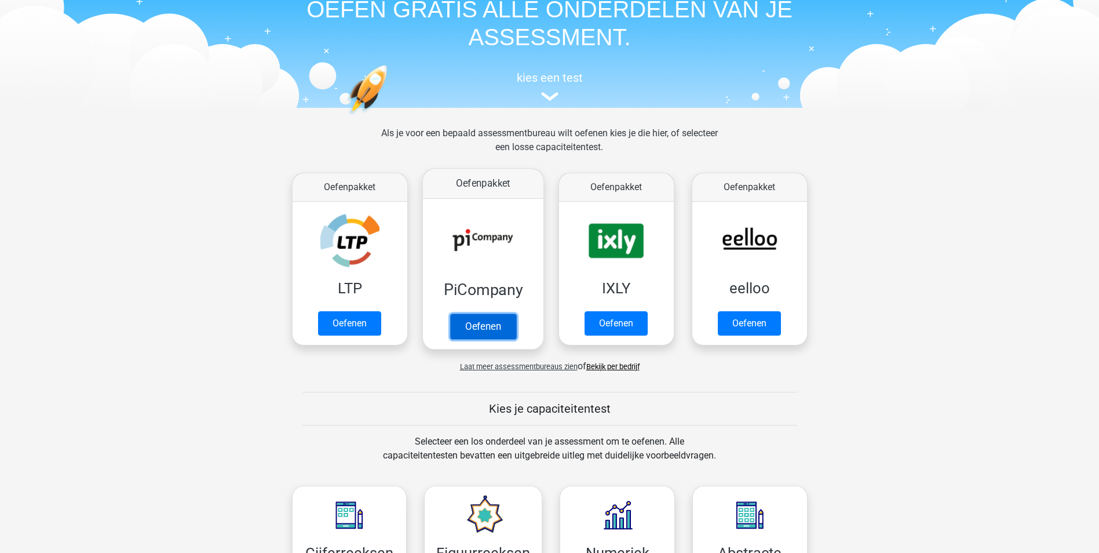
click at [490, 328] on link "Oefenen" at bounding box center [483, 326] width 66 height 25
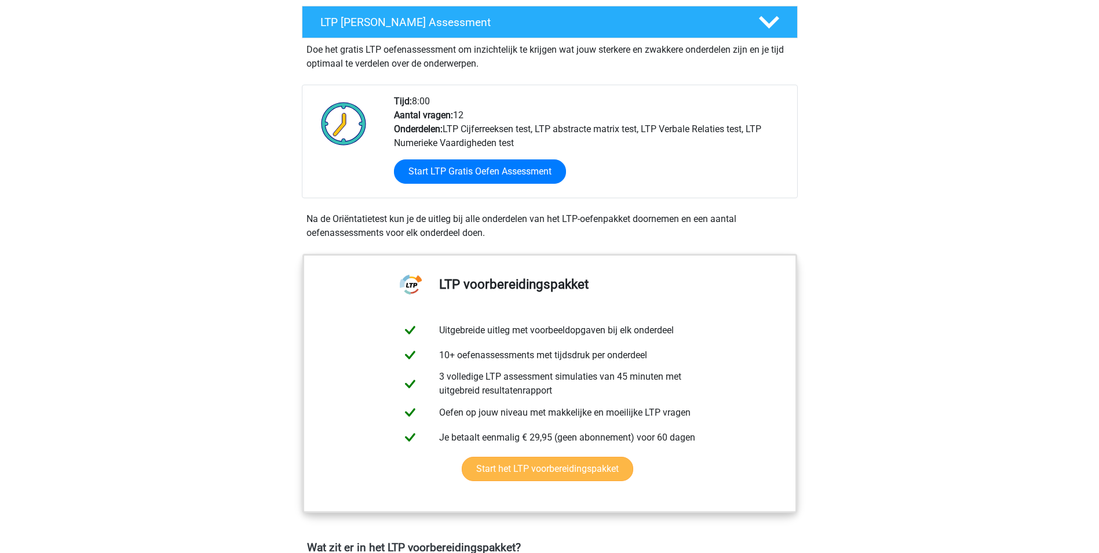
scroll to position [116, 0]
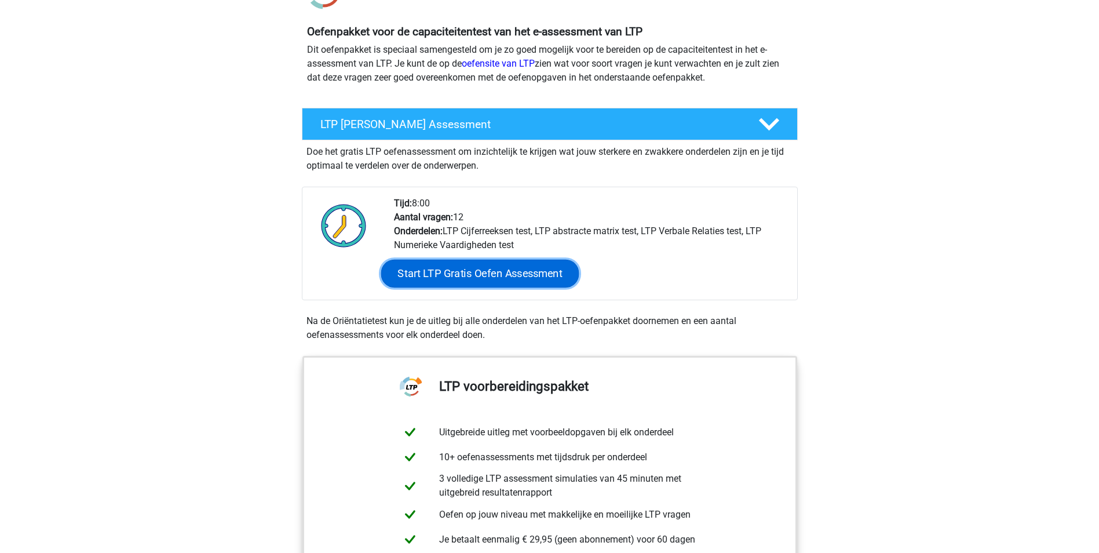
click at [508, 272] on link "Start LTP Gratis Oefen Assessment" at bounding box center [480, 274] width 198 height 28
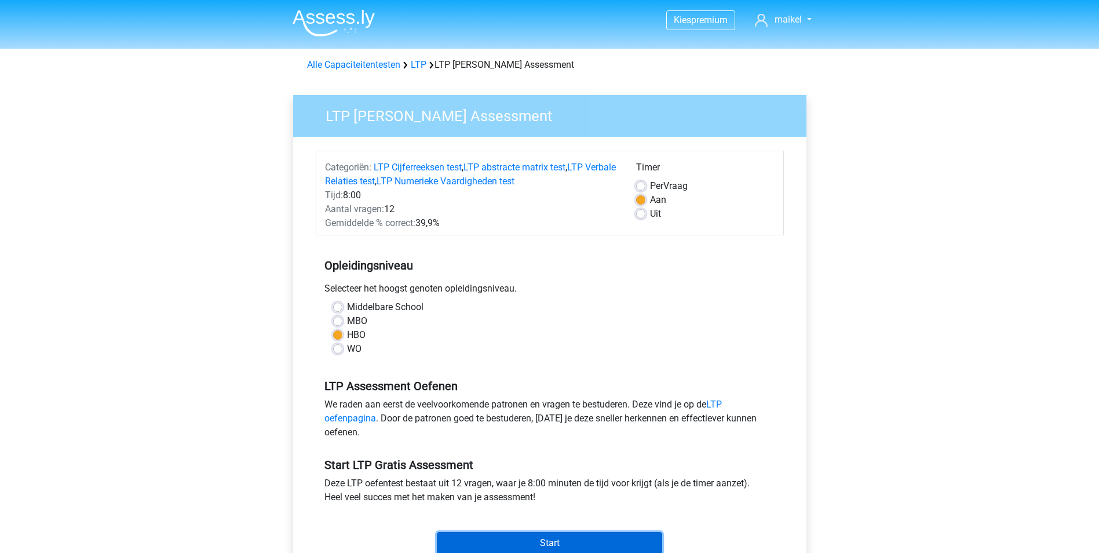
click at [565, 536] on input "Start" at bounding box center [549, 543] width 225 height 22
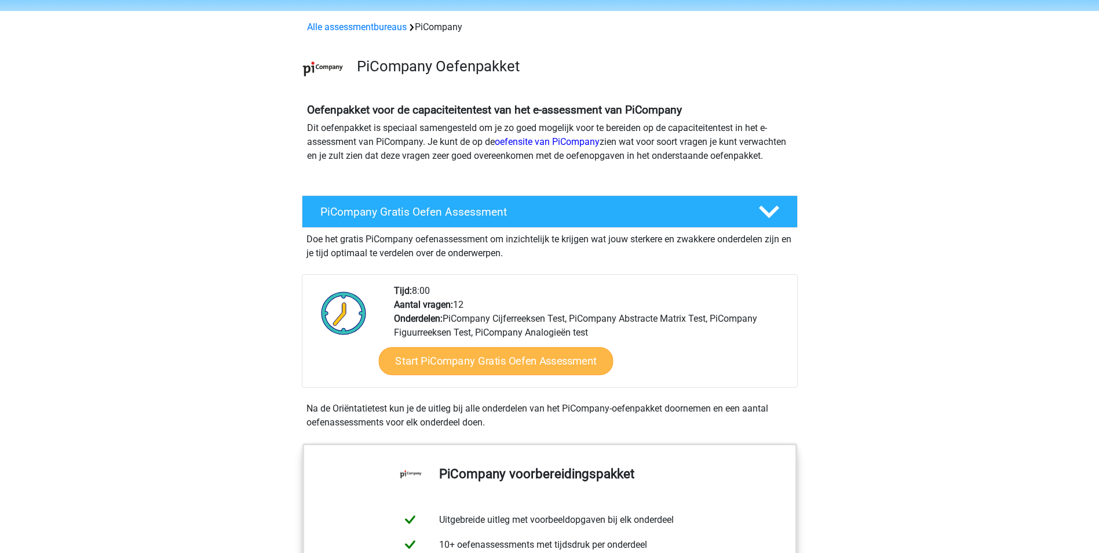
scroll to position [58, 0]
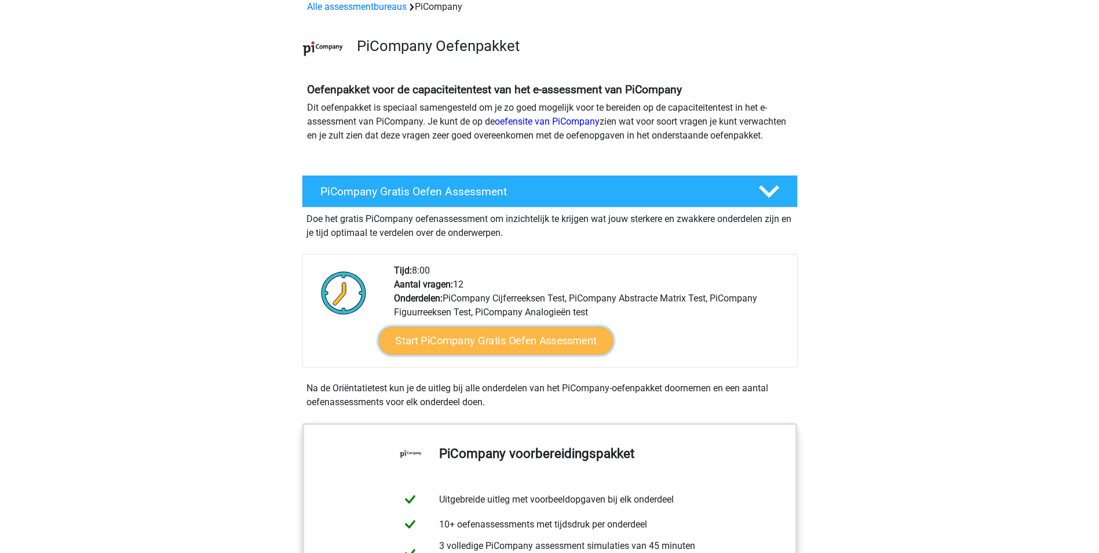
click at [533, 355] on link "Start PiCompany Gratis Oefen Assessment" at bounding box center [495, 341] width 235 height 28
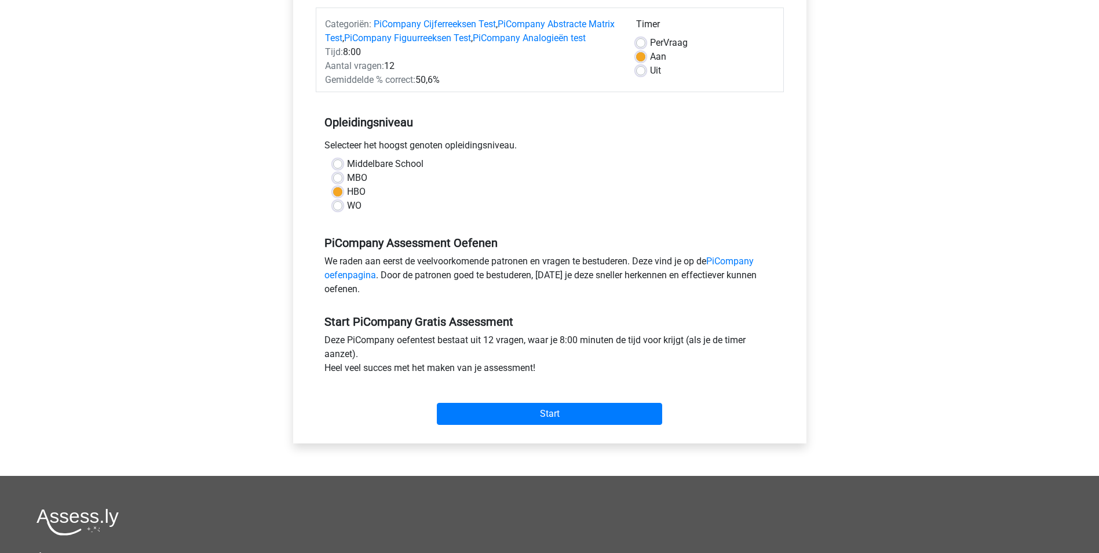
scroll to position [232, 0]
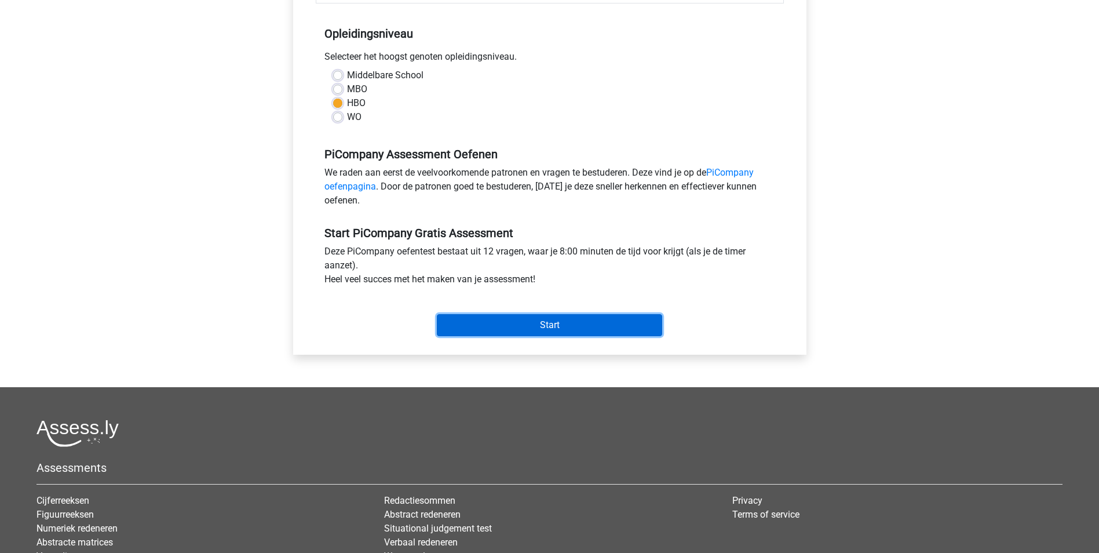
click at [533, 336] on input "Start" at bounding box center [549, 325] width 225 height 22
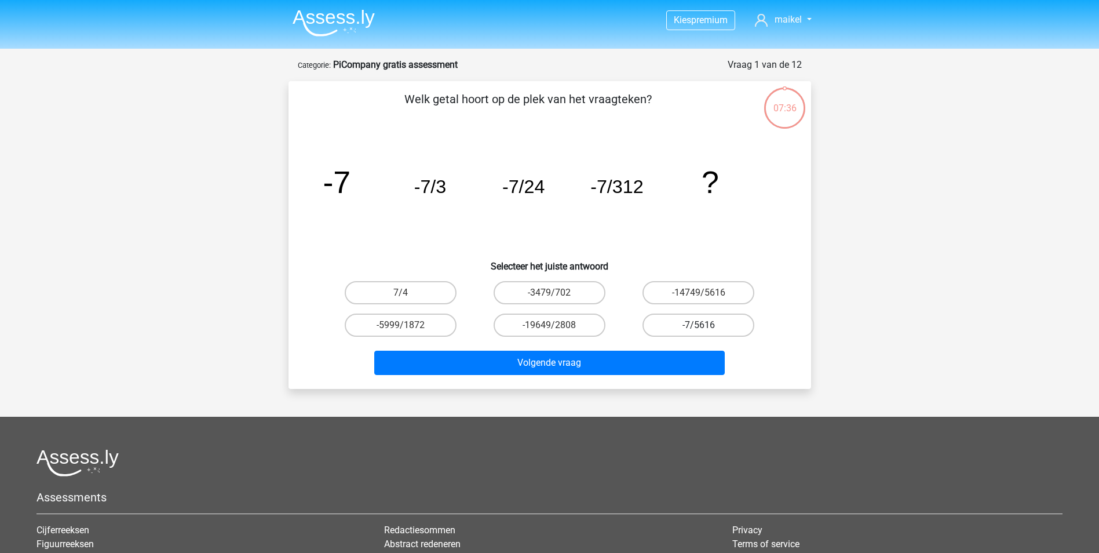
click at [697, 324] on label "-7/5616" at bounding box center [699, 325] width 112 height 23
click at [699, 325] on input "-7/5616" at bounding box center [703, 329] width 8 height 8
radio input "true"
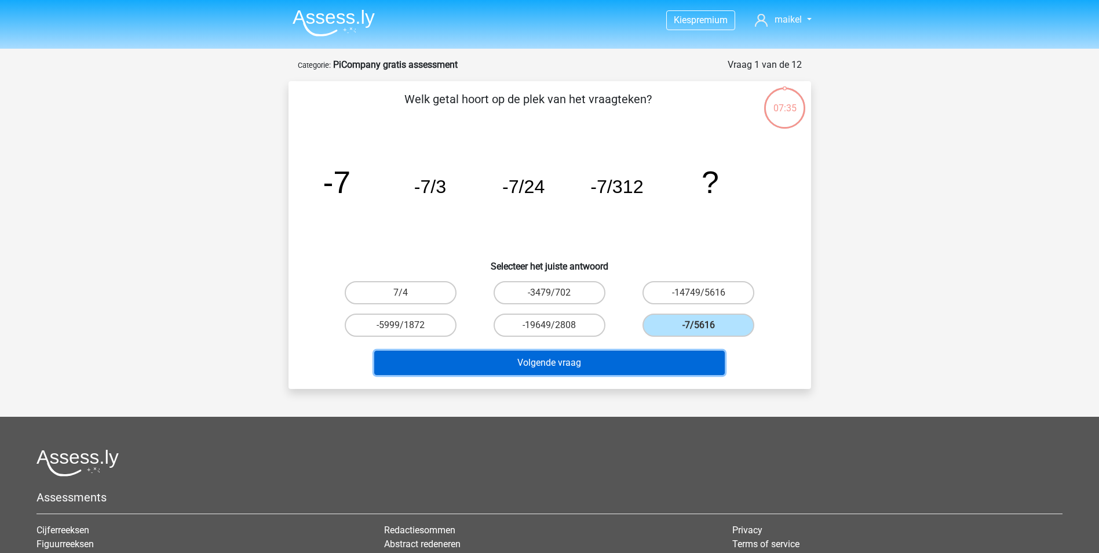
click at [607, 358] on button "Volgende vraag" at bounding box center [549, 363] width 351 height 24
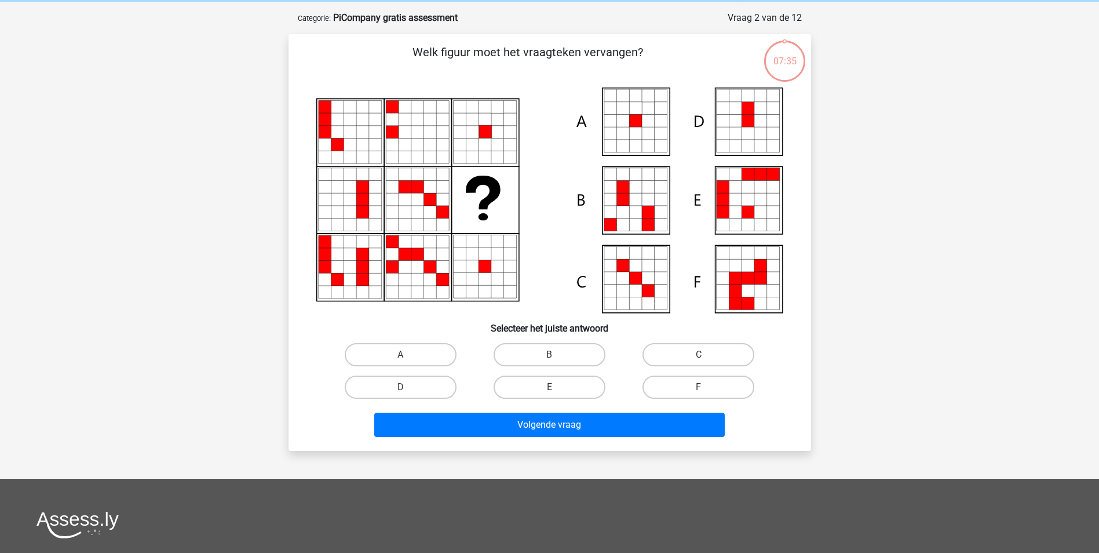
scroll to position [58, 0]
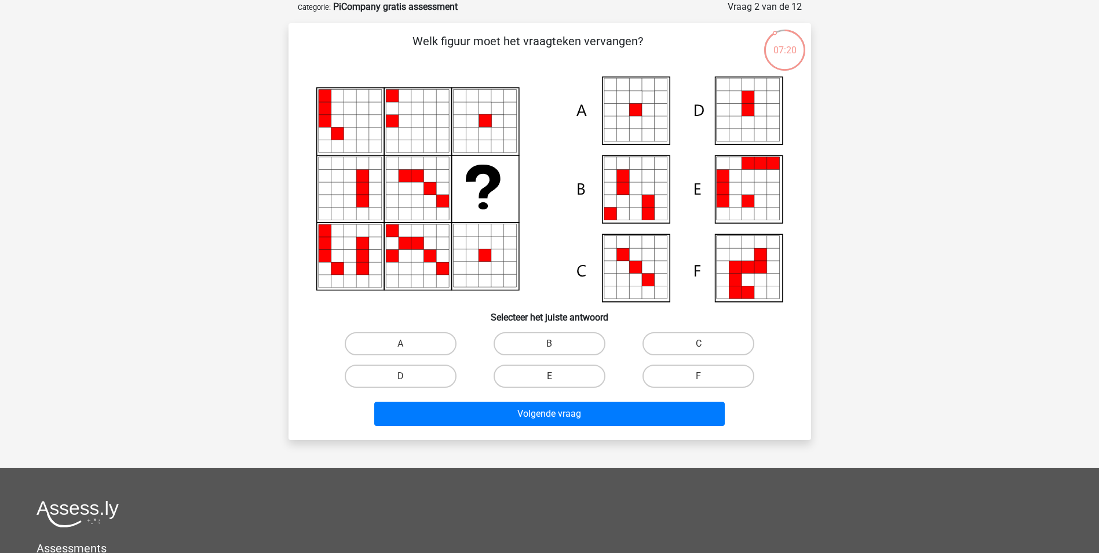
click at [636, 194] on icon at bounding box center [635, 188] width 13 height 13
click at [611, 199] on icon at bounding box center [610, 201] width 13 height 13
click at [542, 340] on label "B" at bounding box center [550, 343] width 112 height 23
click at [549, 344] on input "B" at bounding box center [553, 348] width 8 height 8
radio input "true"
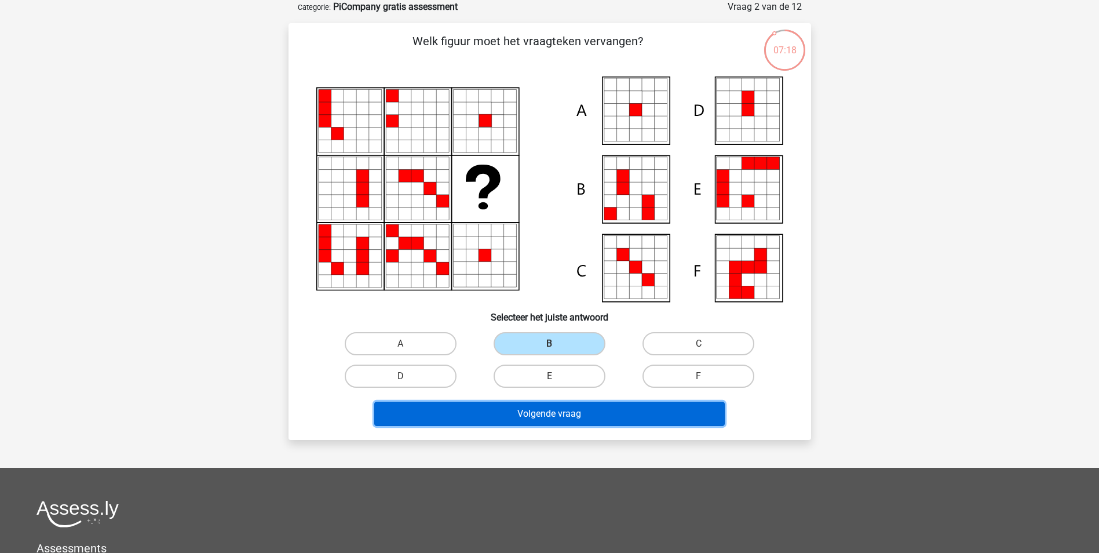
click at [563, 413] on button "Volgende vraag" at bounding box center [549, 414] width 351 height 24
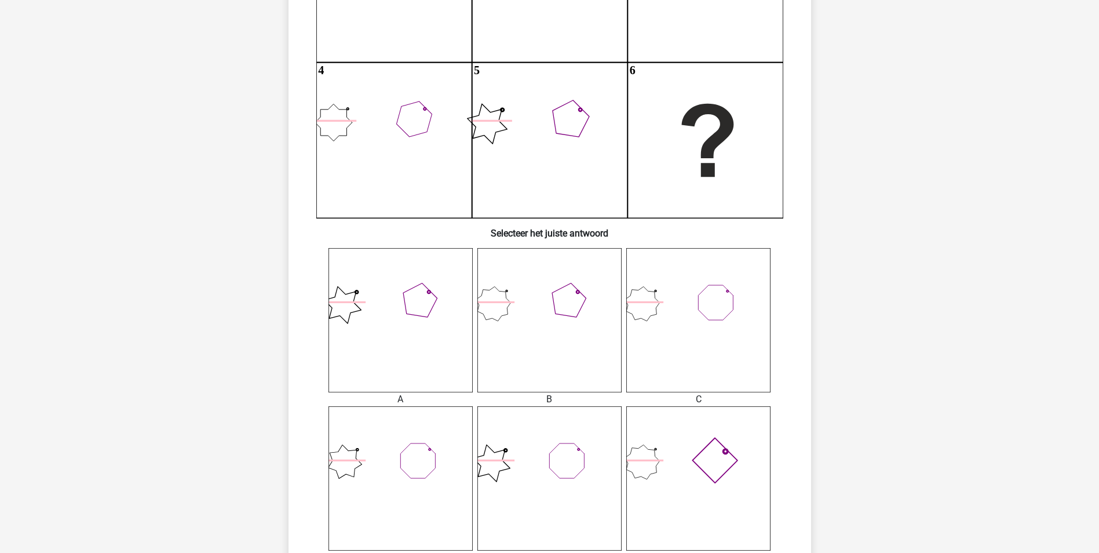
scroll to position [232, 0]
drag, startPoint x: 666, startPoint y: 315, endPoint x: 656, endPoint y: 239, distance: 76.0
click at [656, 239] on div "Wat is de meest logische volgende figuur in de reeks? image/svg+xml 1 2 3 4 5 6…" at bounding box center [549, 266] width 513 height 814
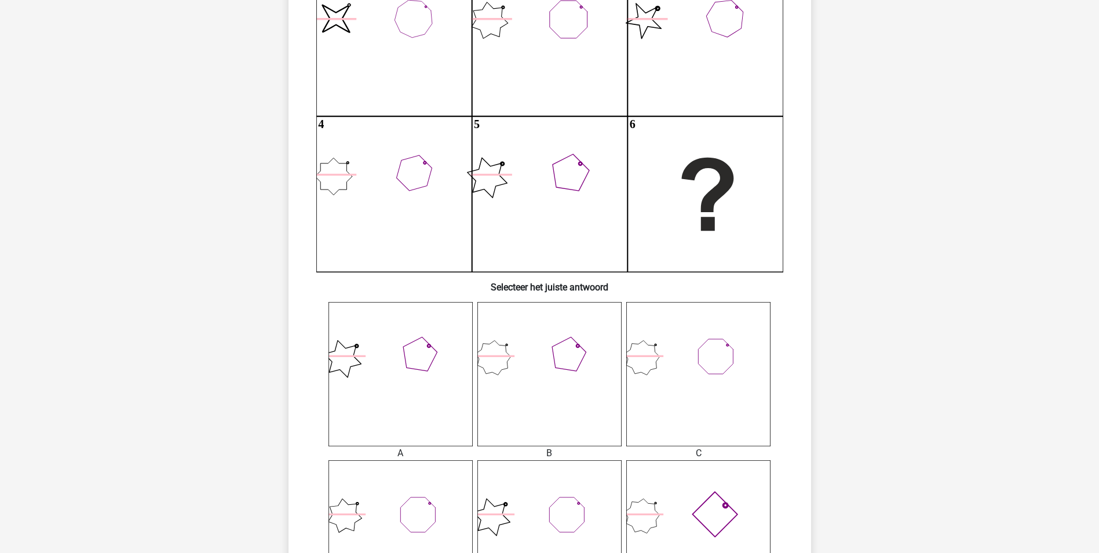
click at [520, 369] on icon at bounding box center [550, 374] width 144 height 144
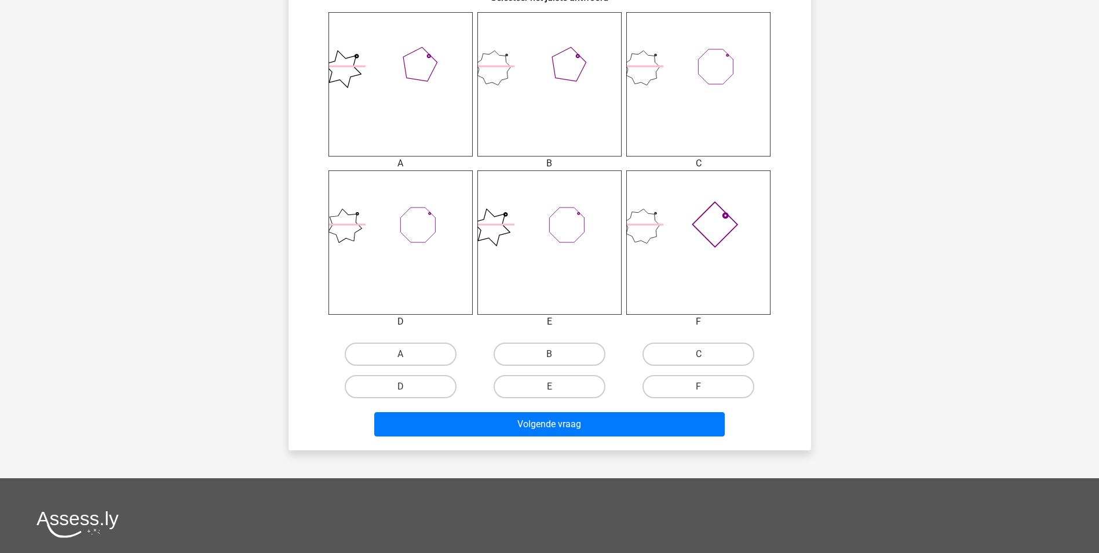
click at [551, 358] on input "B" at bounding box center [553, 358] width 8 height 8
radio input "true"
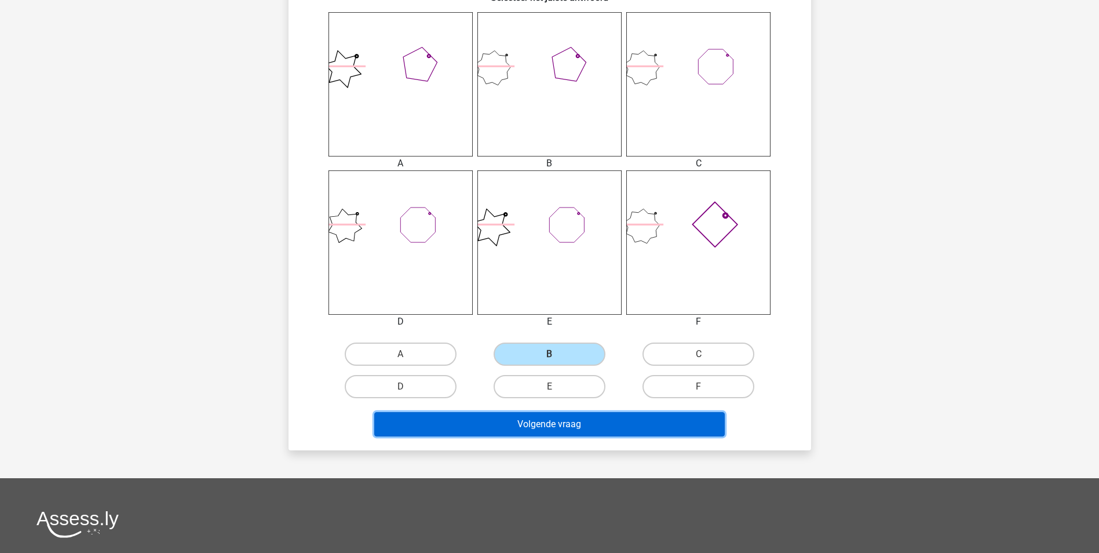
click at [551, 422] on button "Volgende vraag" at bounding box center [549, 424] width 351 height 24
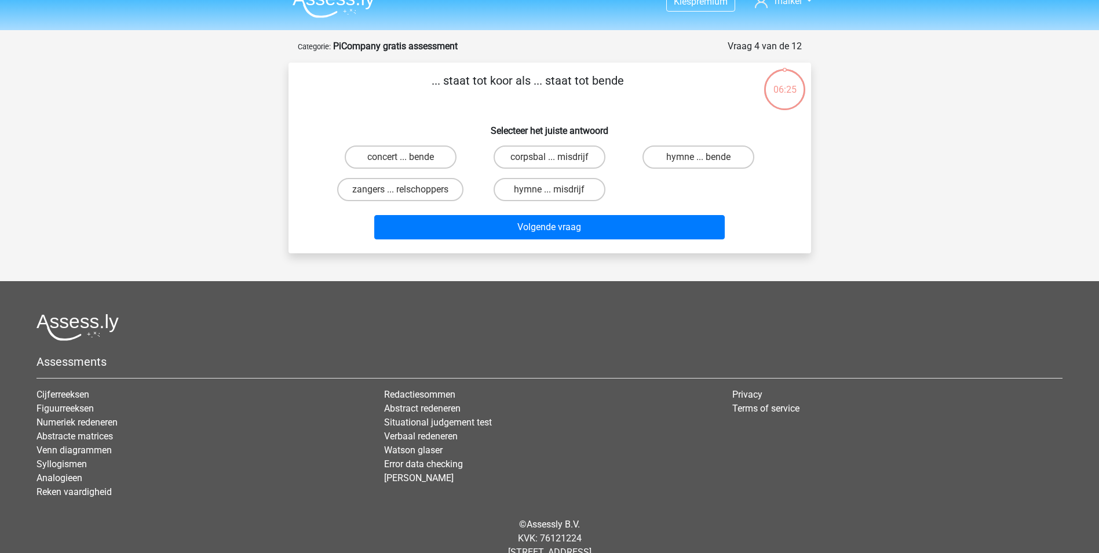
scroll to position [0, 0]
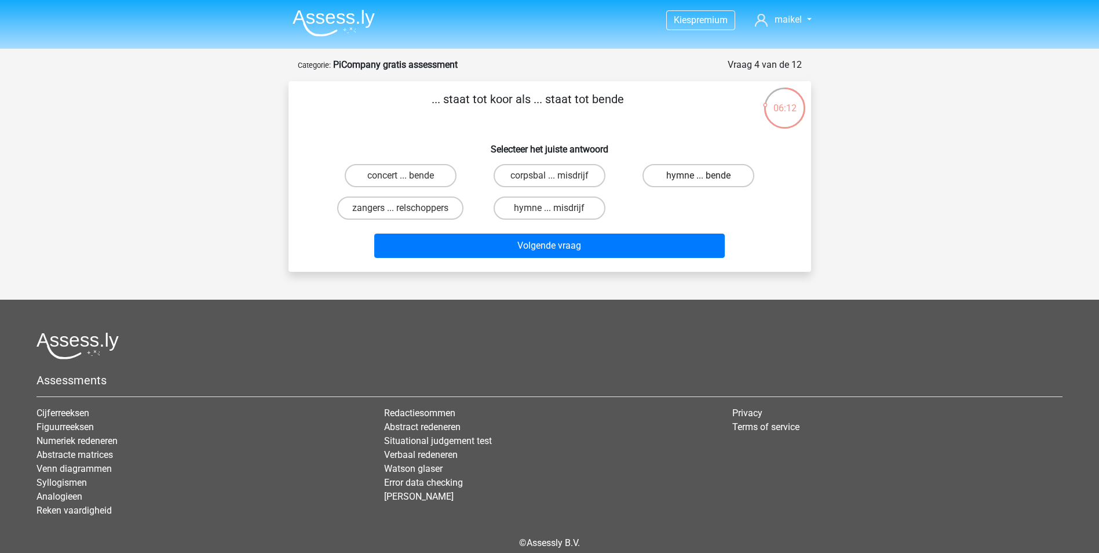
click at [677, 178] on label "hymne ... bende" at bounding box center [699, 175] width 112 height 23
click at [699, 178] on input "hymne ... bende" at bounding box center [703, 180] width 8 height 8
radio input "true"
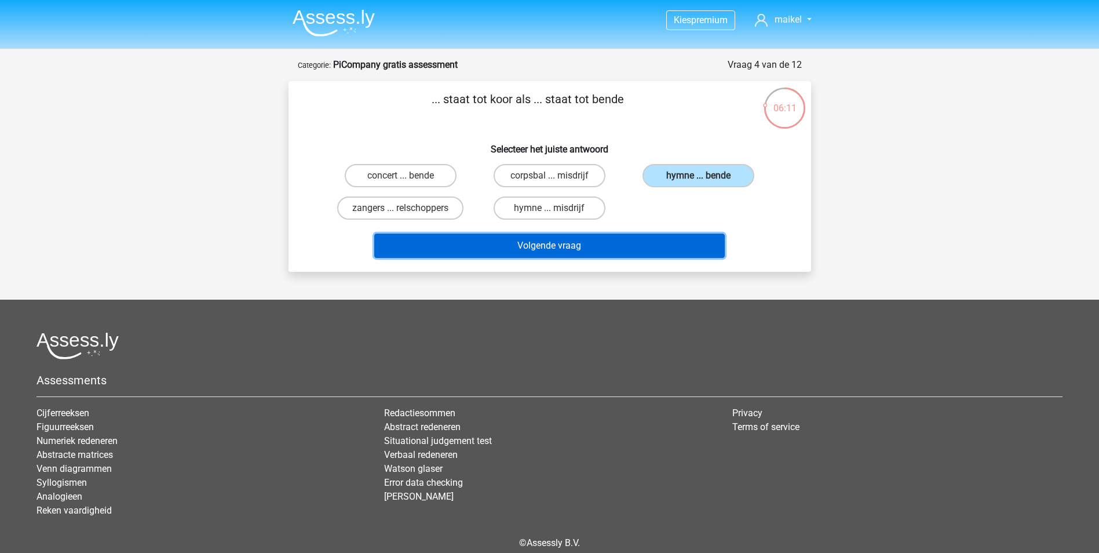
click at [624, 253] on button "Volgende vraag" at bounding box center [549, 246] width 351 height 24
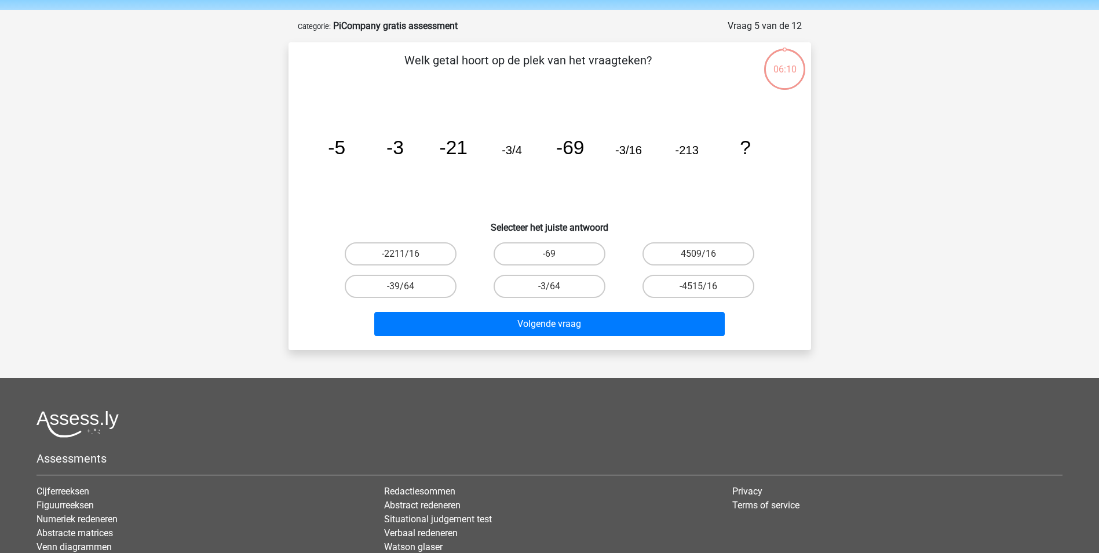
scroll to position [58, 0]
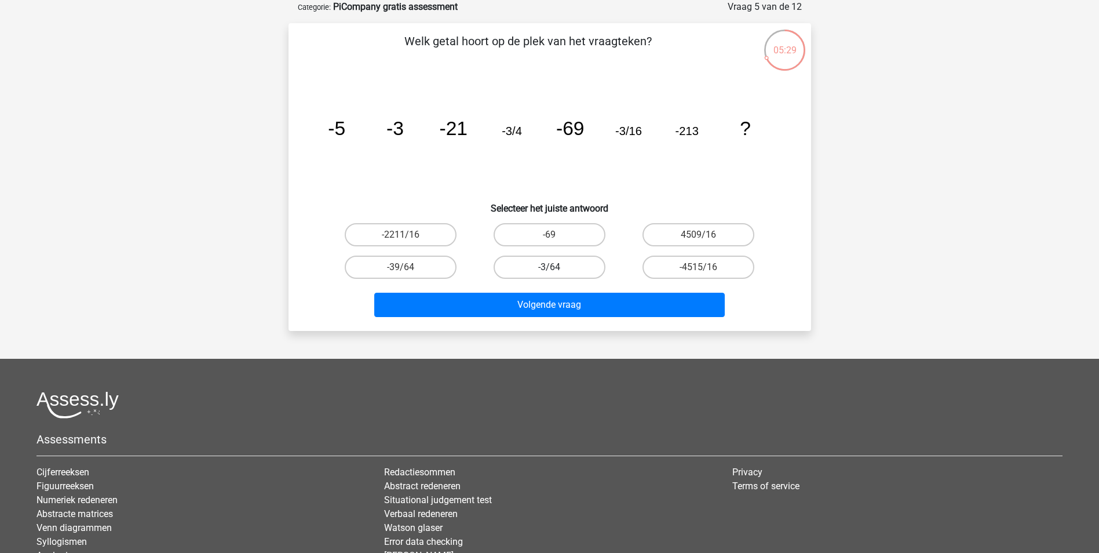
click at [569, 265] on label "-3/64" at bounding box center [550, 267] width 112 height 23
click at [557, 267] on input "-3/64" at bounding box center [553, 271] width 8 height 8
radio input "true"
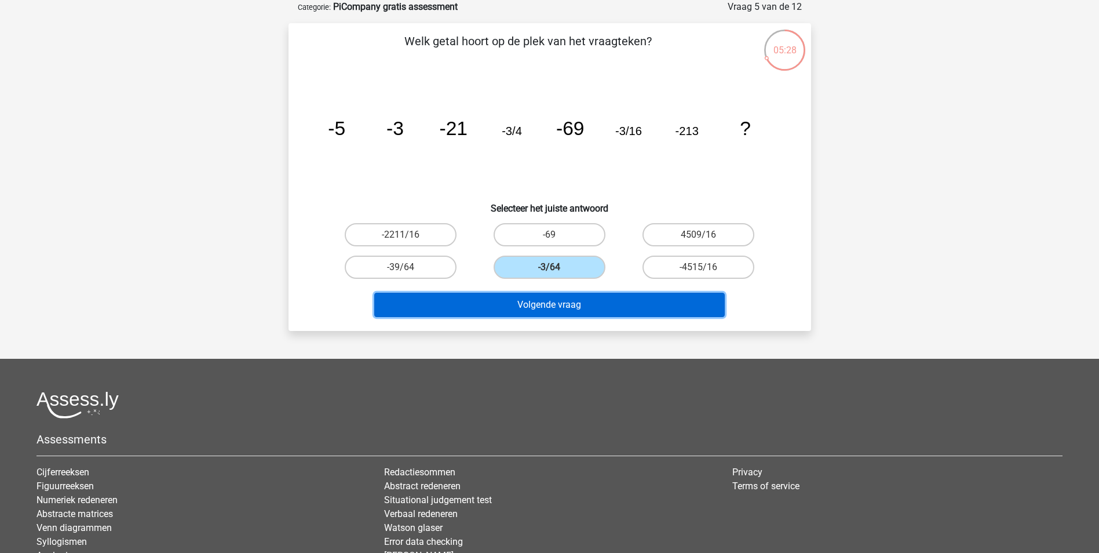
click at [558, 304] on button "Volgende vraag" at bounding box center [549, 305] width 351 height 24
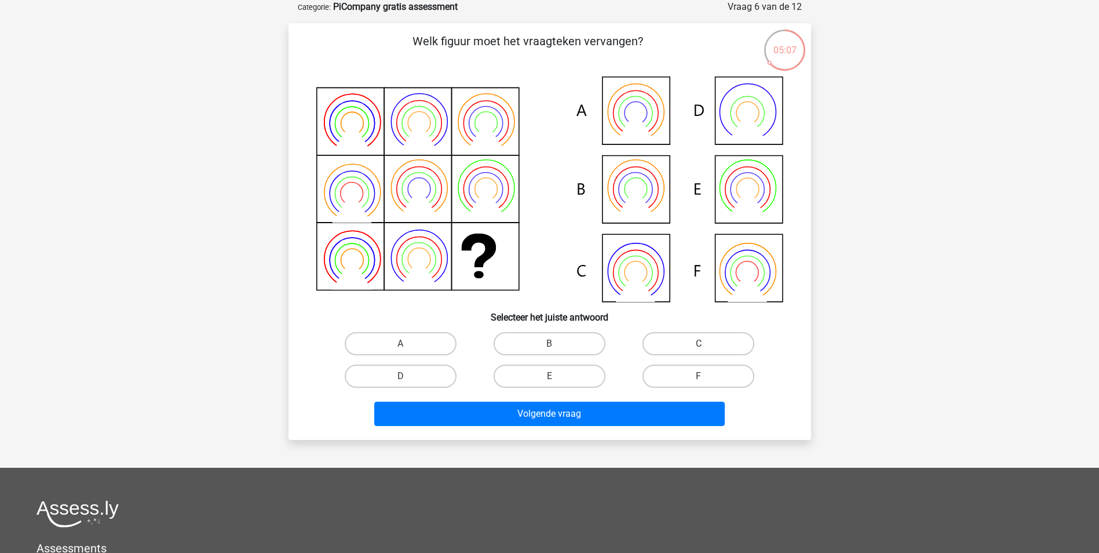
click at [642, 268] on icon at bounding box center [549, 188] width 467 height 225
click at [642, 267] on icon at bounding box center [549, 188] width 467 height 225
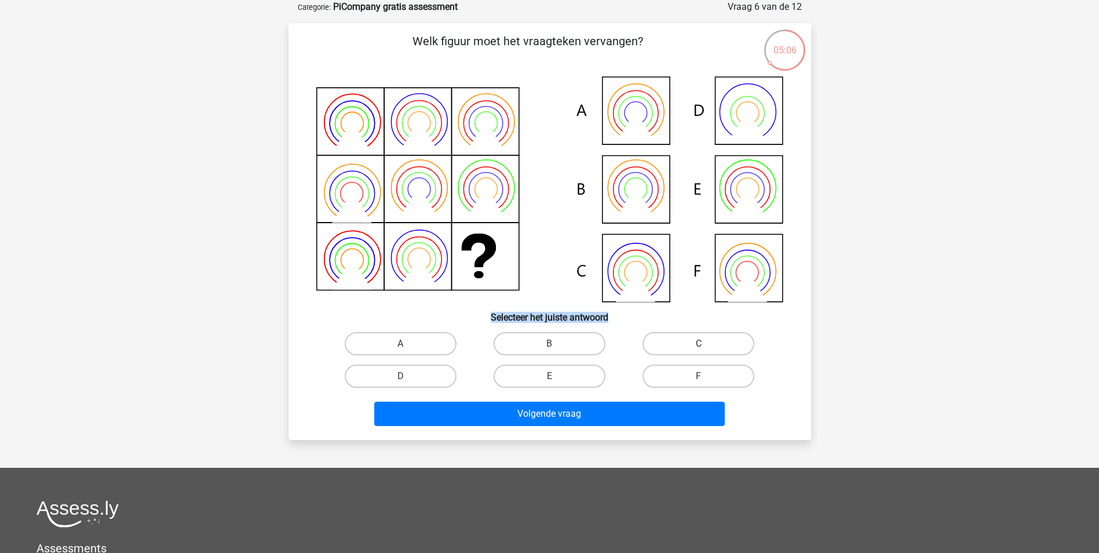
click at [689, 338] on label "C" at bounding box center [699, 343] width 112 height 23
click at [699, 344] on input "C" at bounding box center [703, 348] width 8 height 8
radio input "true"
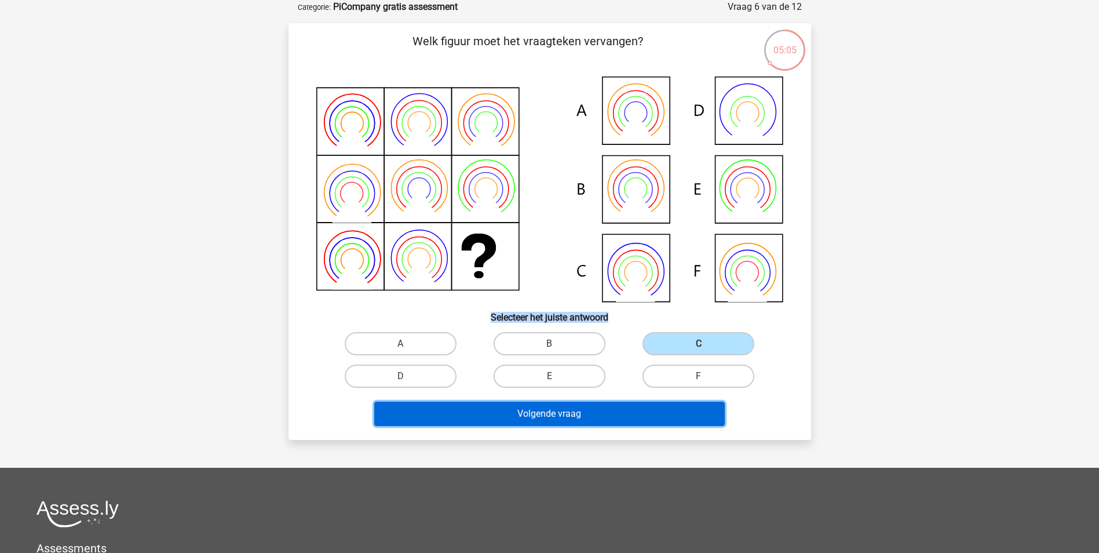
click at [640, 412] on button "Volgende vraag" at bounding box center [549, 414] width 351 height 24
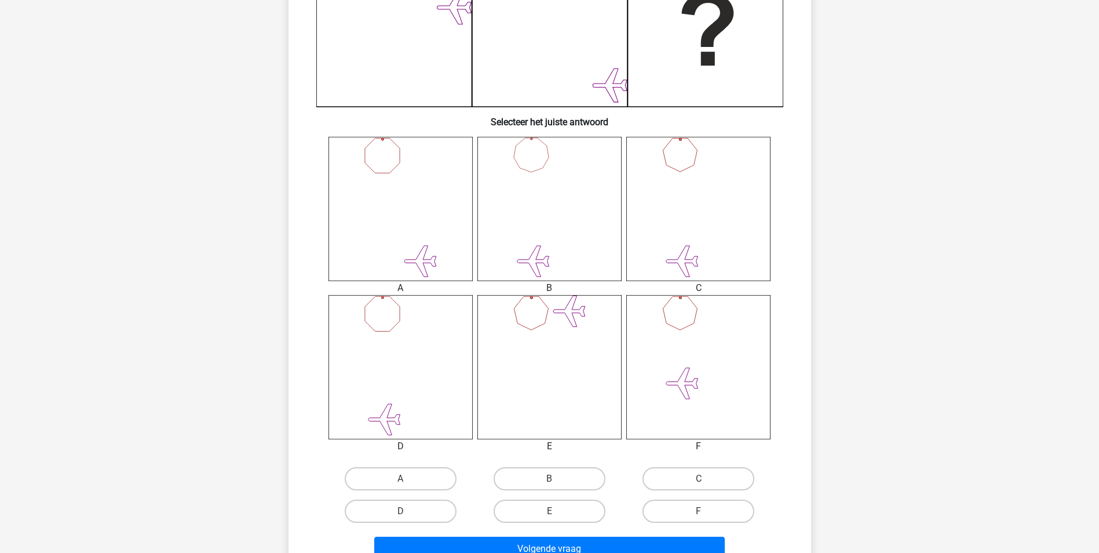
scroll to position [348, 0]
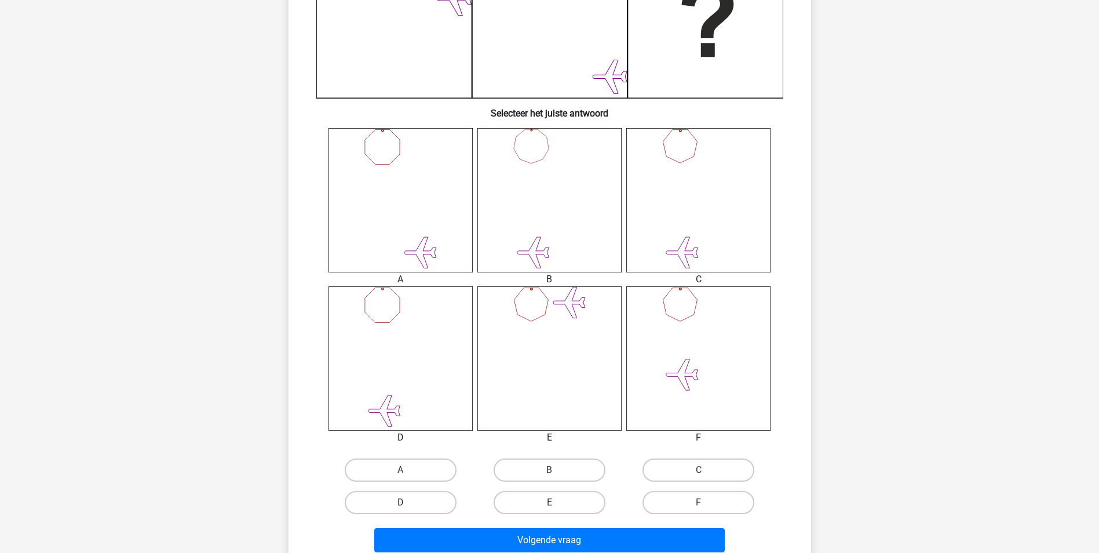
click at [415, 364] on icon at bounding box center [401, 358] width 144 height 144
click at [424, 500] on label "D" at bounding box center [401, 502] width 112 height 23
click at [408, 502] on input "D" at bounding box center [404, 506] width 8 height 8
radio input "true"
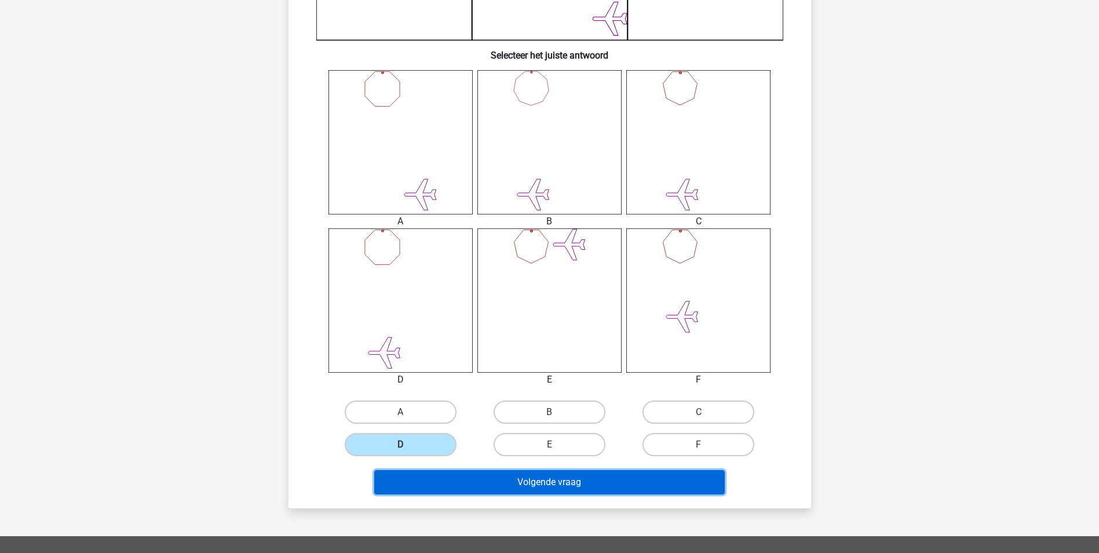
click at [540, 478] on button "Volgende vraag" at bounding box center [549, 482] width 351 height 24
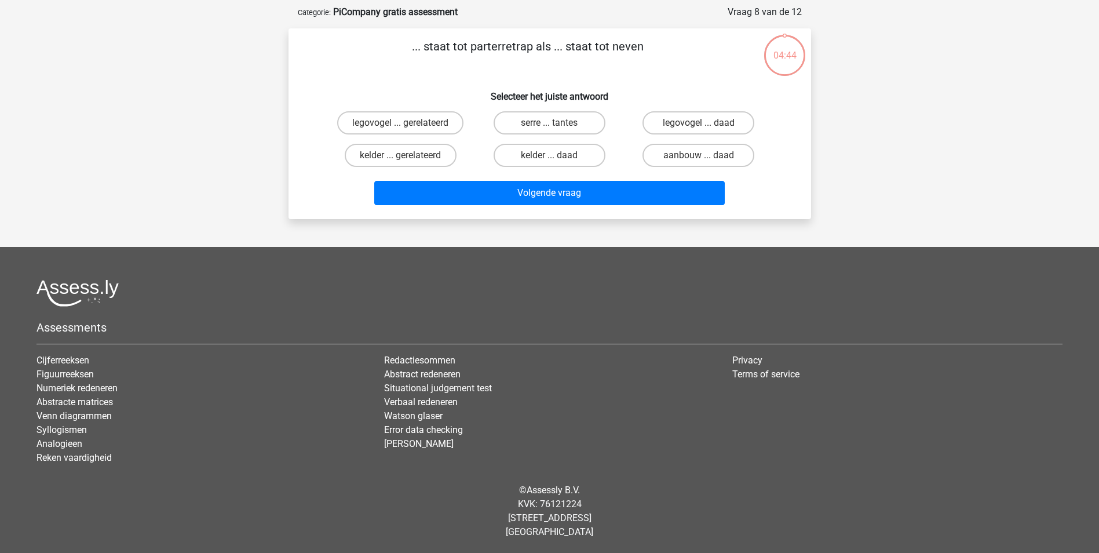
scroll to position [53, 0]
click at [374, 121] on label "legovogel ... gerelateerd" at bounding box center [400, 122] width 126 height 23
click at [400, 123] on input "legovogel ... gerelateerd" at bounding box center [404, 127] width 8 height 8
radio input "true"
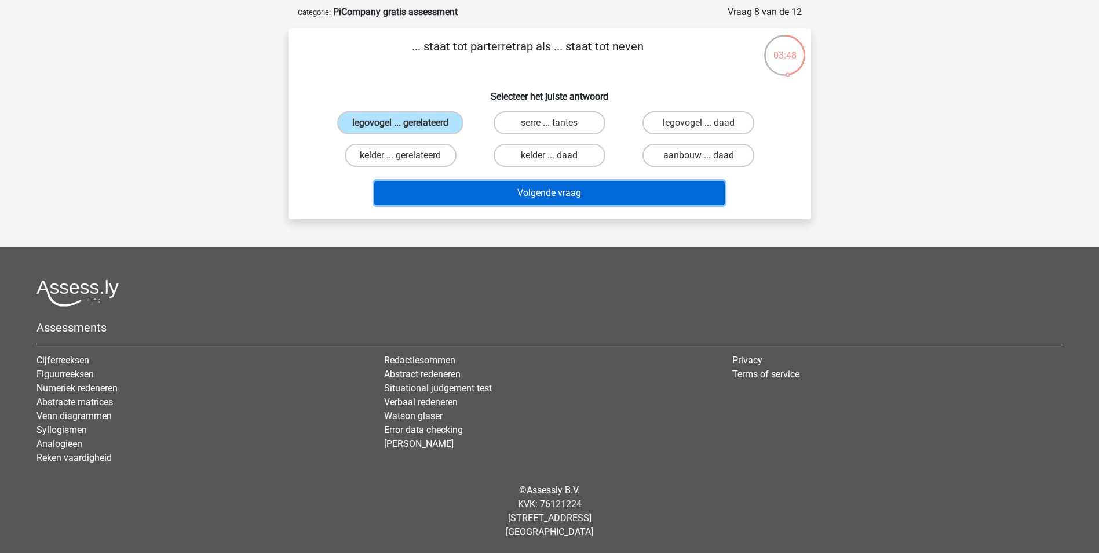
click at [552, 195] on button "Volgende vraag" at bounding box center [549, 193] width 351 height 24
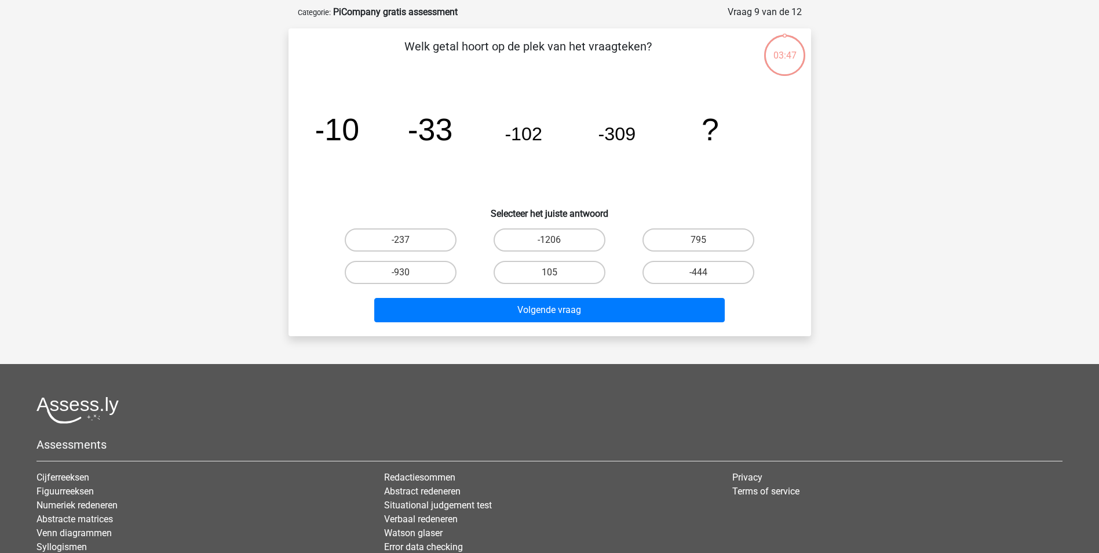
scroll to position [58, 0]
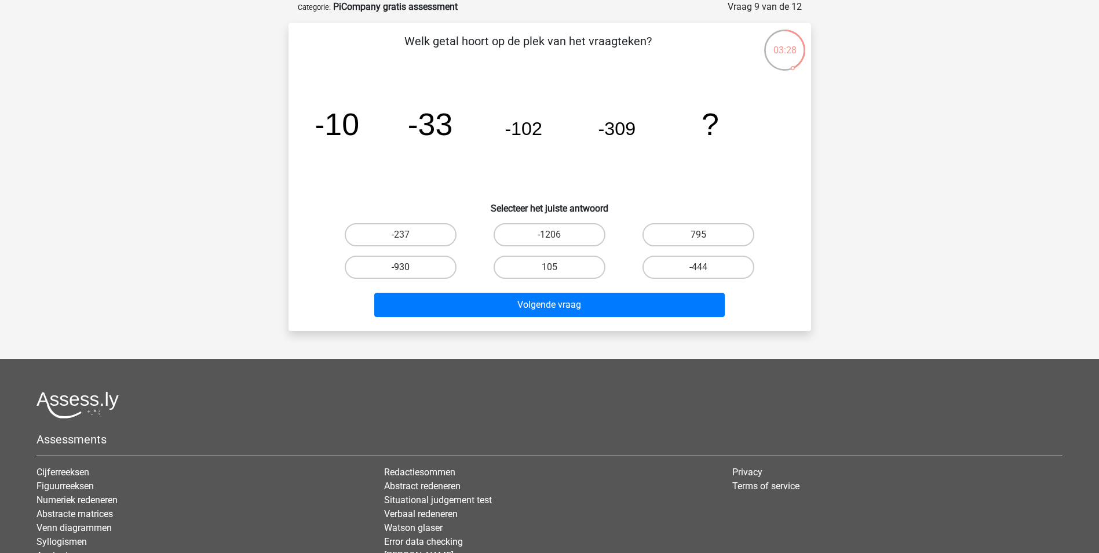
click at [412, 261] on label "-930" at bounding box center [401, 267] width 112 height 23
click at [408, 267] on input "-930" at bounding box center [404, 271] width 8 height 8
radio input "true"
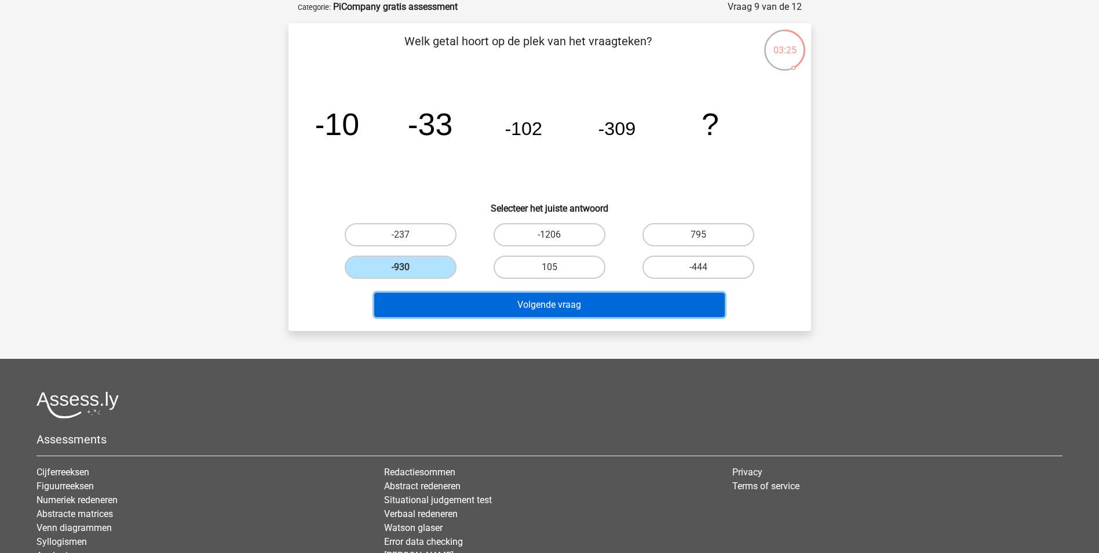
click at [572, 311] on button "Volgende vraag" at bounding box center [549, 305] width 351 height 24
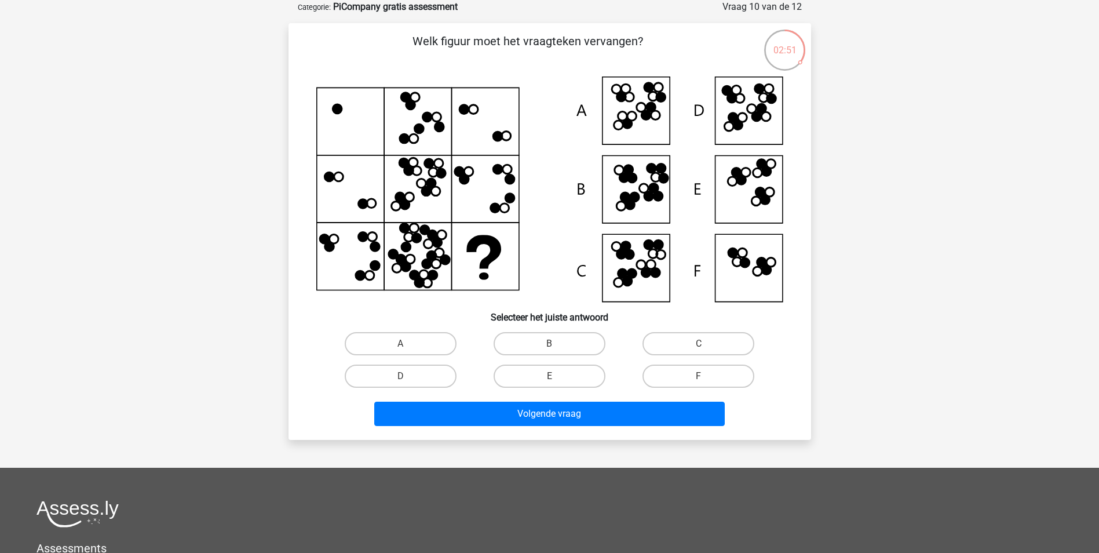
click at [642, 123] on icon at bounding box center [549, 188] width 467 height 225
click at [636, 119] on icon at bounding box center [631, 116] width 9 height 9
click at [389, 348] on label "A" at bounding box center [401, 343] width 112 height 23
click at [400, 348] on input "A" at bounding box center [404, 348] width 8 height 8
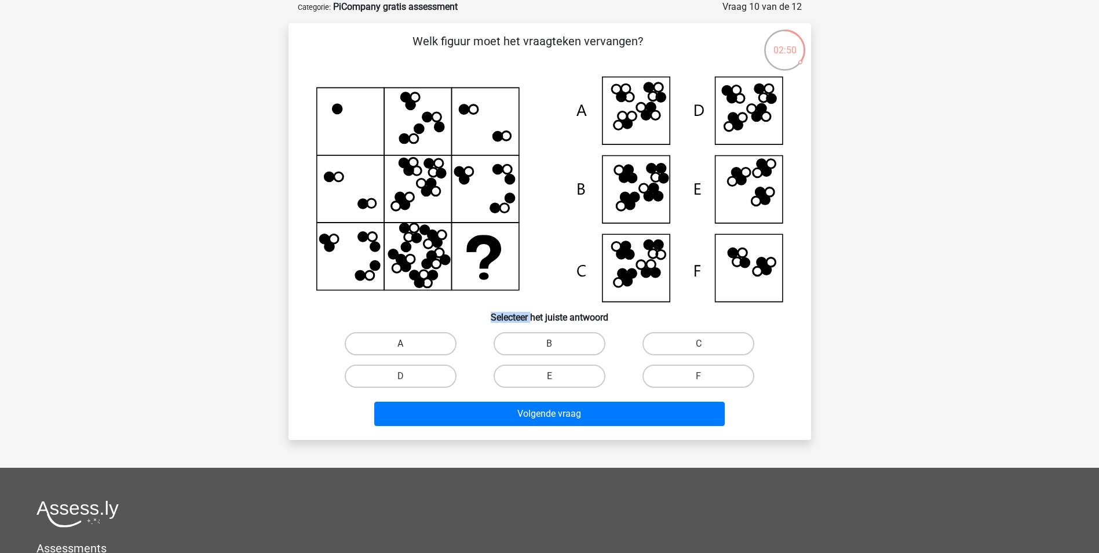
radio input "true"
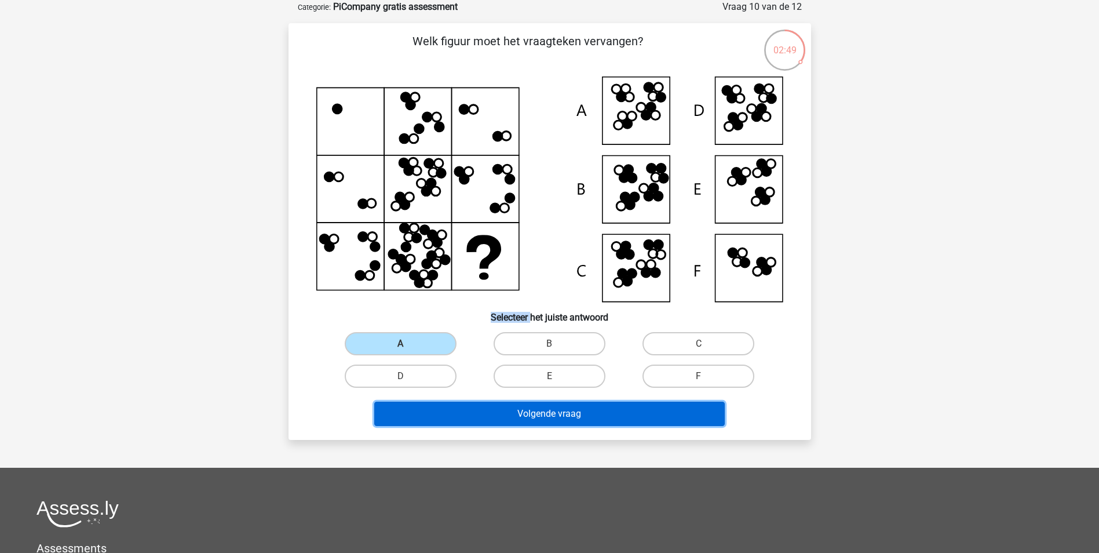
click at [531, 415] on button "Volgende vraag" at bounding box center [549, 414] width 351 height 24
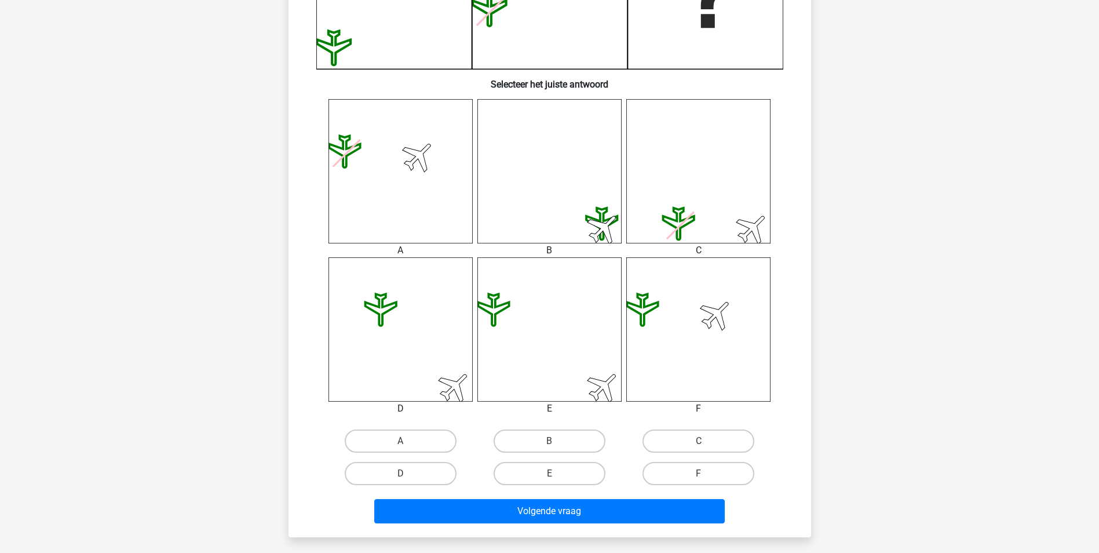
scroll to position [406, 0]
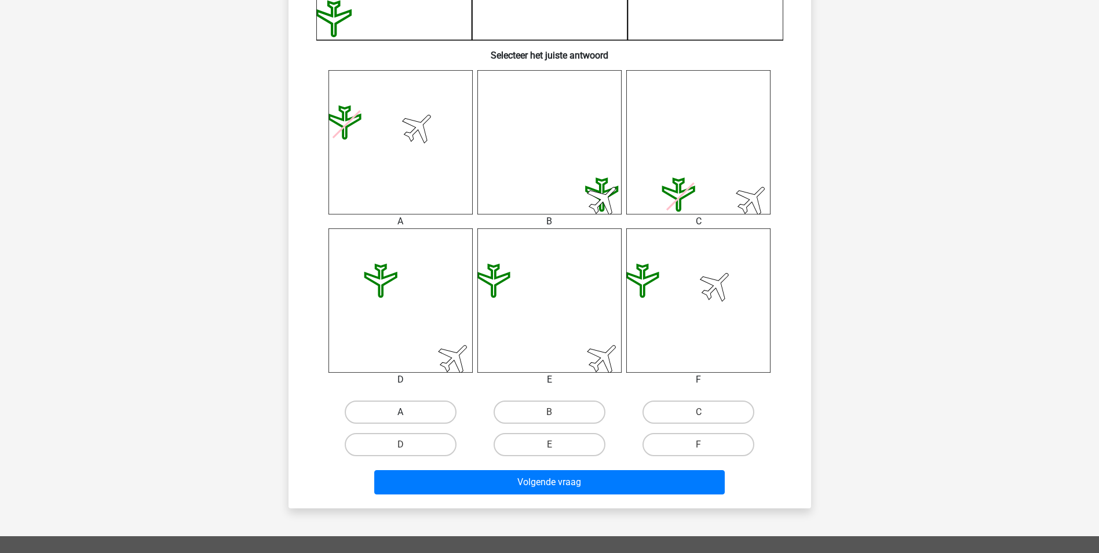
click at [412, 417] on label "A" at bounding box center [401, 411] width 112 height 23
click at [408, 417] on input "A" at bounding box center [404, 416] width 8 height 8
radio input "true"
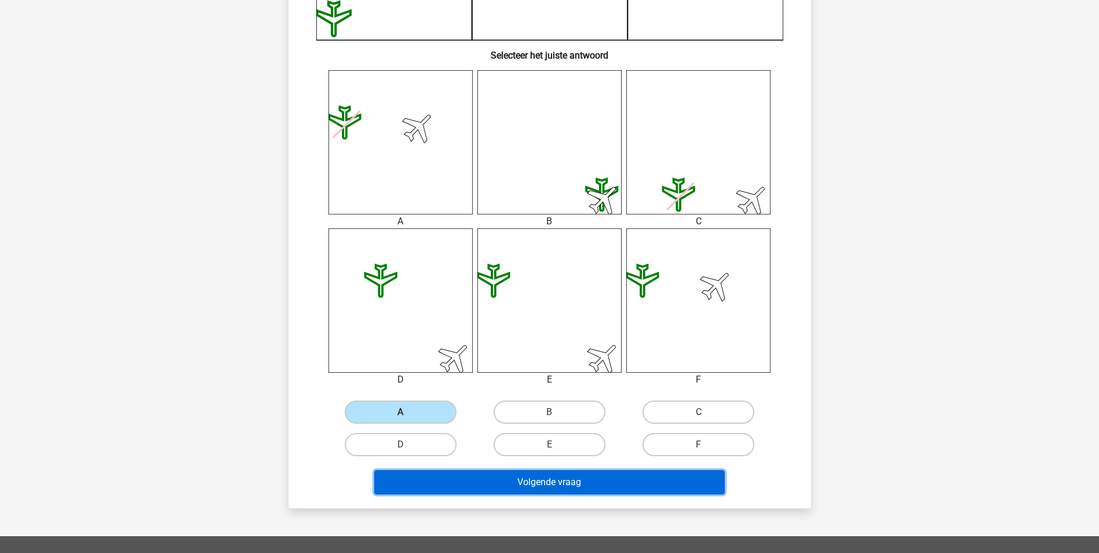
click at [534, 488] on button "Volgende vraag" at bounding box center [549, 482] width 351 height 24
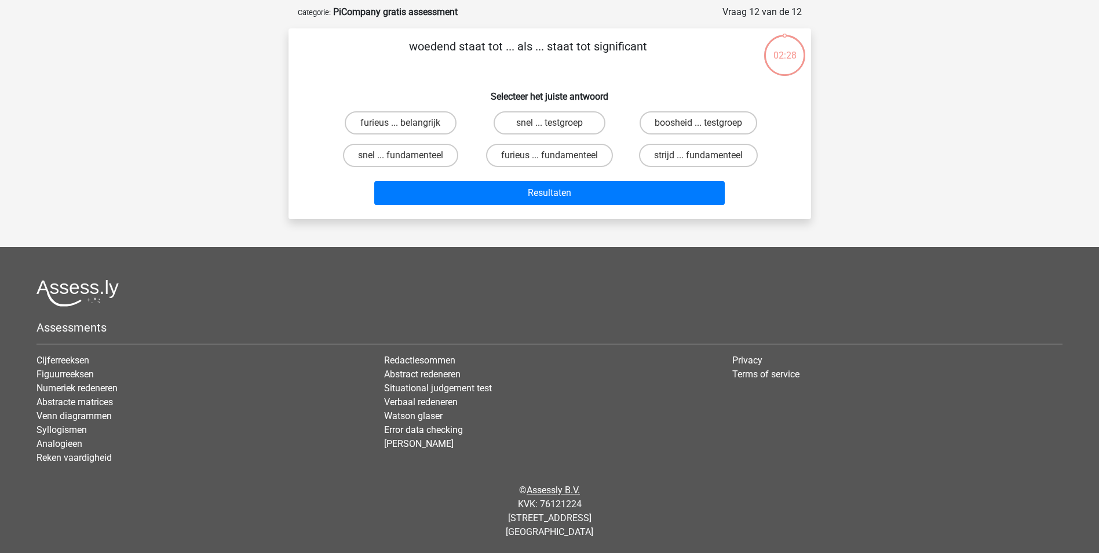
scroll to position [53, 0]
click at [529, 155] on label "furieus ... fundamenteel" at bounding box center [549, 155] width 127 height 23
click at [549, 155] on input "furieus ... fundamenteel" at bounding box center [553, 159] width 8 height 8
radio input "true"
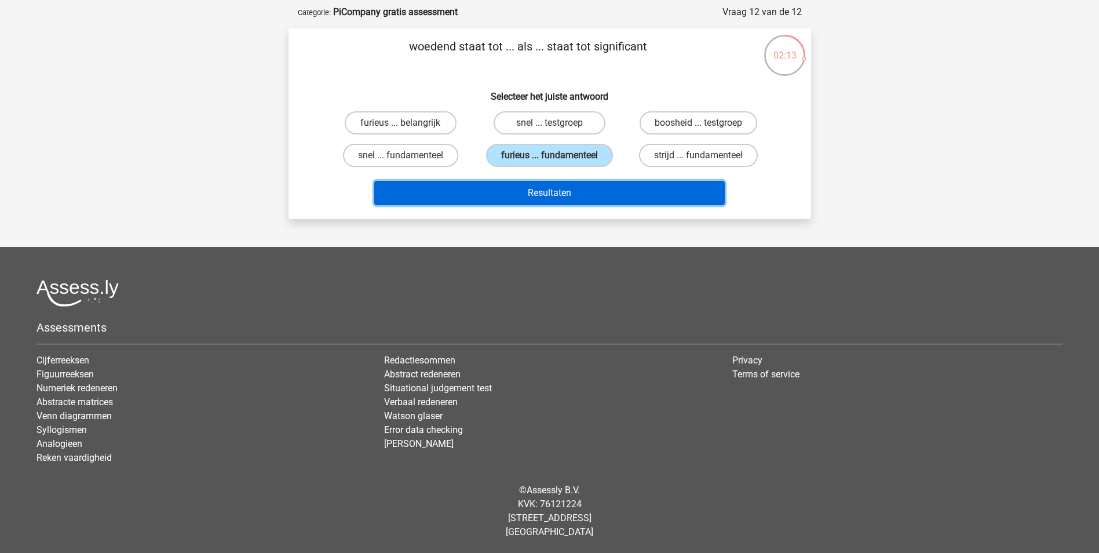
click at [547, 190] on button "Resultaten" at bounding box center [549, 193] width 351 height 24
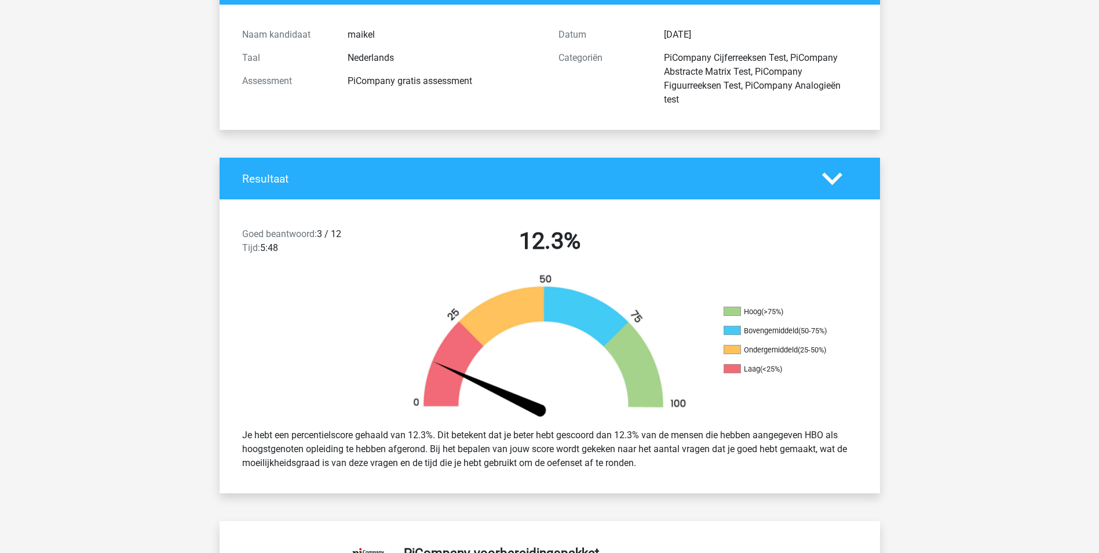
scroll to position [232, 0]
